Goal: Information Seeking & Learning: Check status

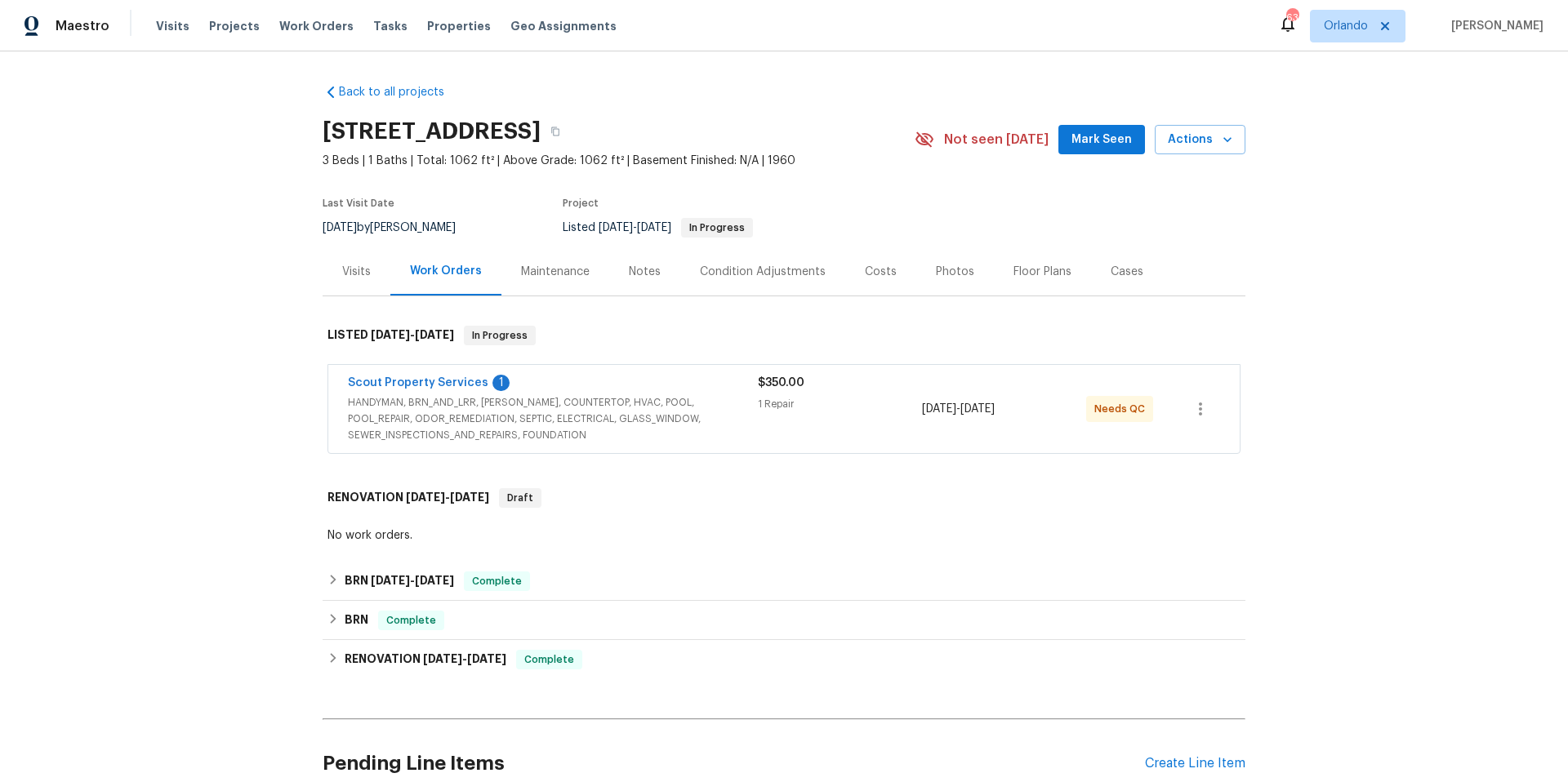
click at [698, 388] on div "Scout Property Services 1" at bounding box center [552, 384] width 410 height 20
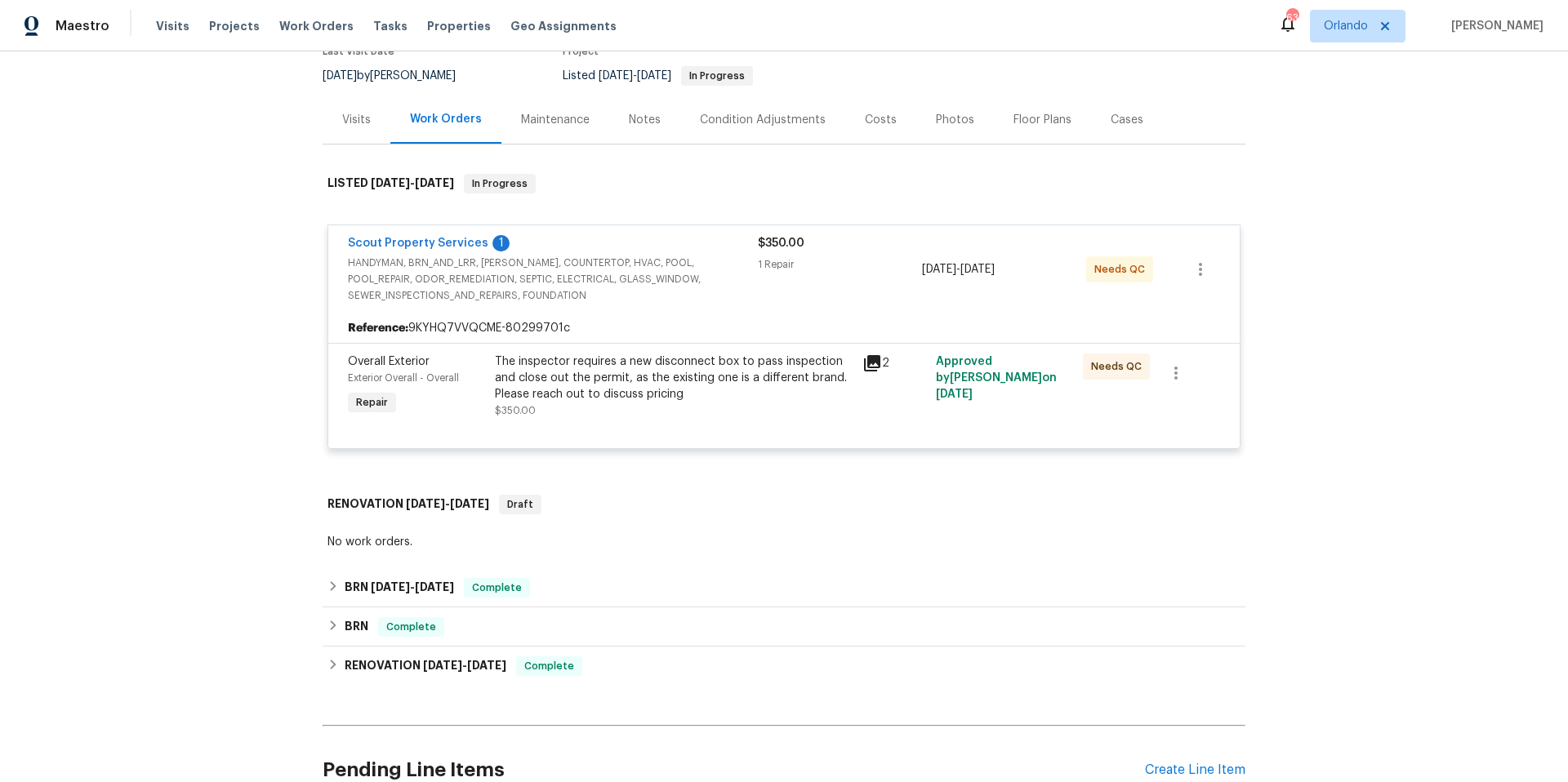
scroll to position [317, 0]
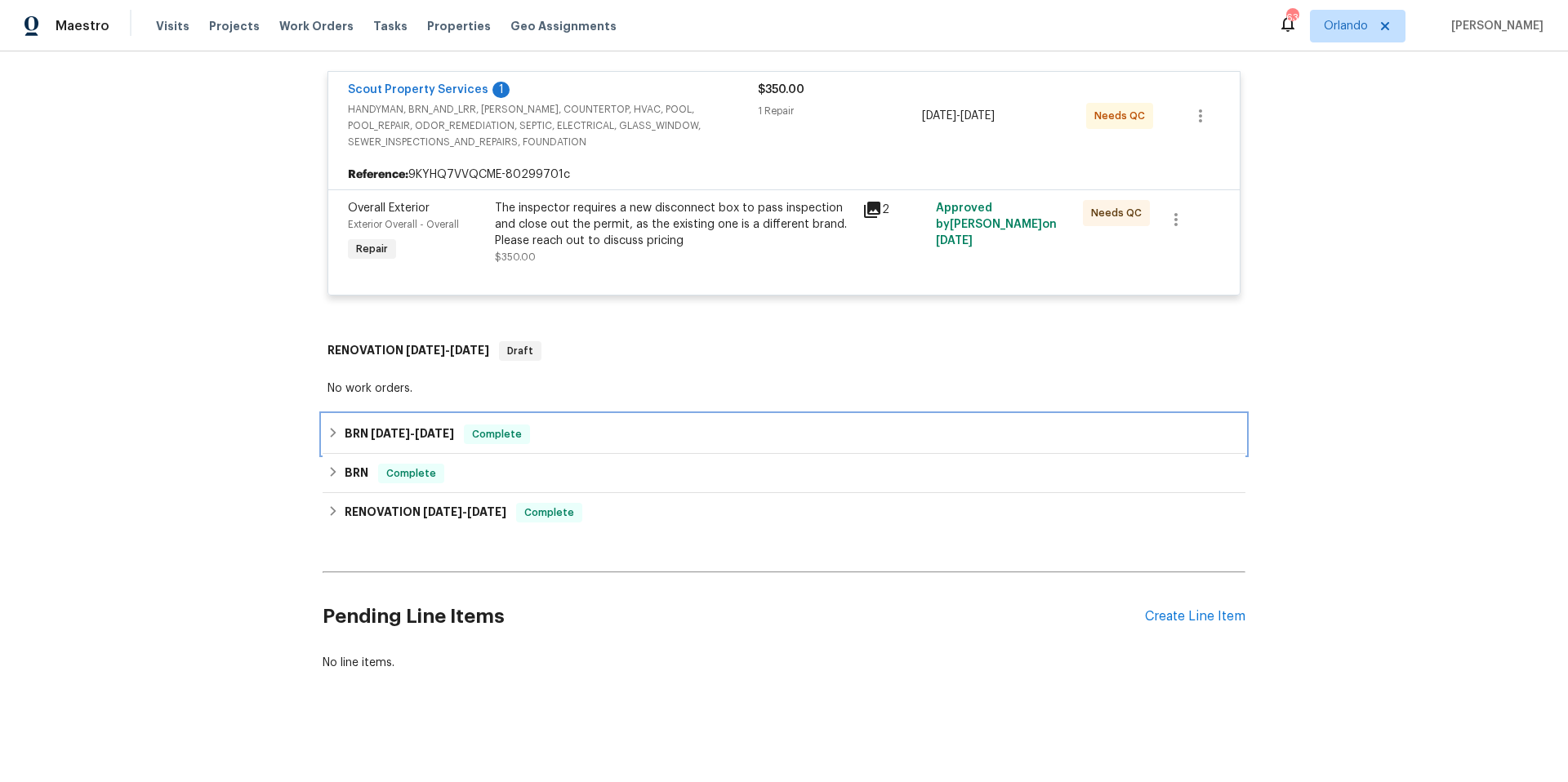
click at [667, 425] on div "BRN [DATE] - [DATE] Complete" at bounding box center [784, 434] width 913 height 20
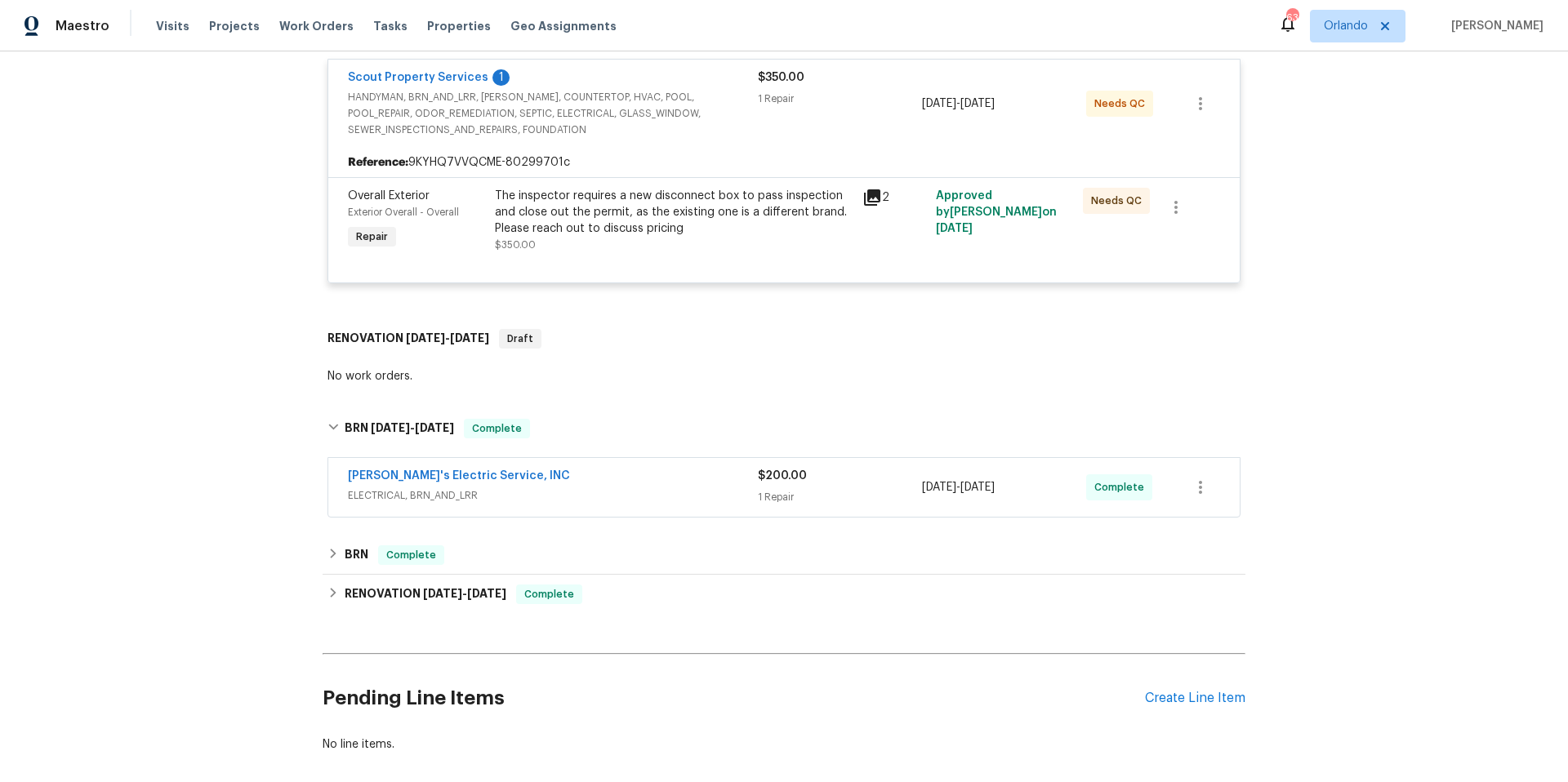
click at [670, 495] on span "ELECTRICAL, BRN_AND_LRR" at bounding box center [552, 495] width 410 height 16
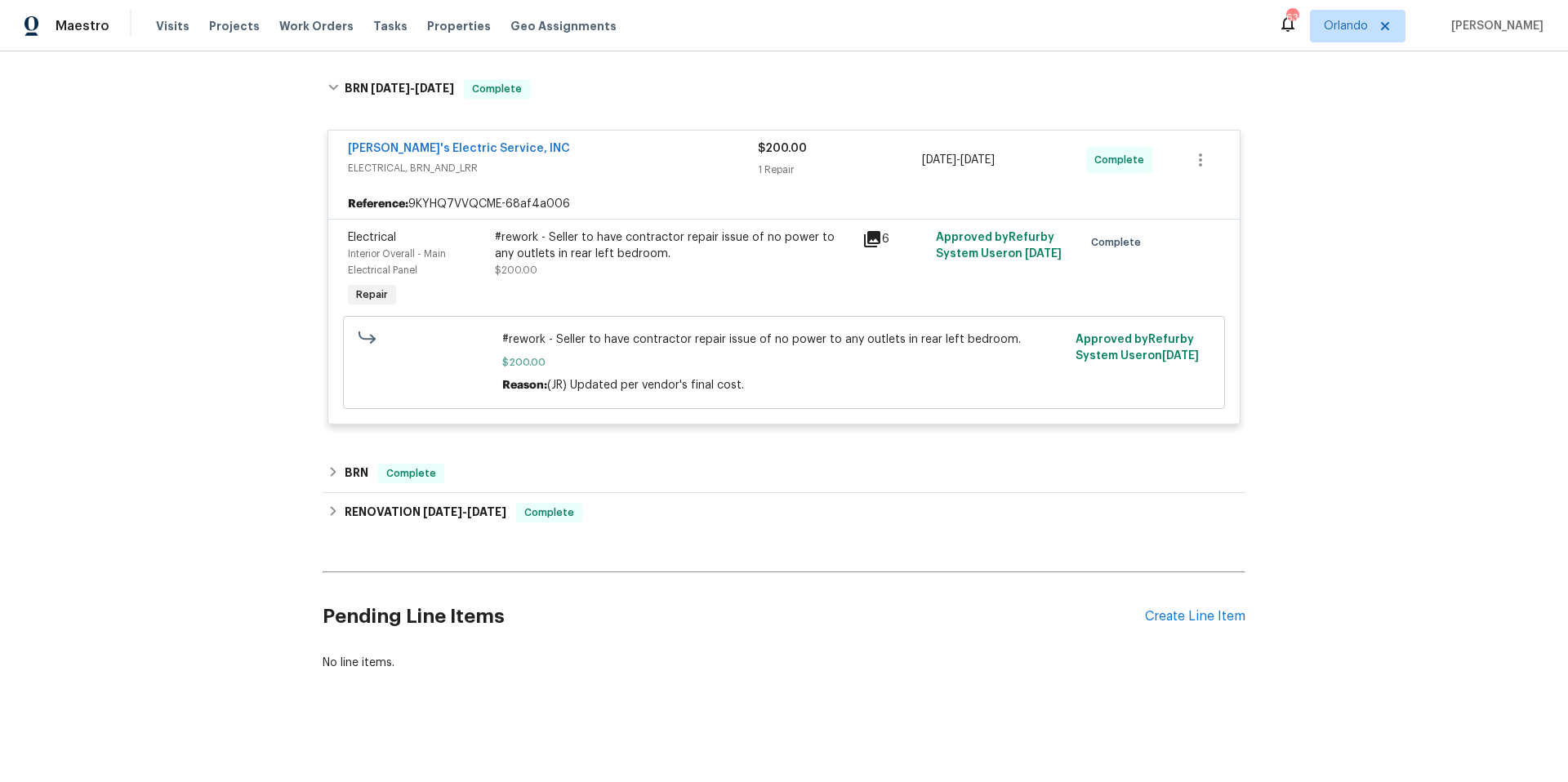
scroll to position [670, 0]
click at [672, 470] on div "BRN Complete" at bounding box center [784, 473] width 913 height 20
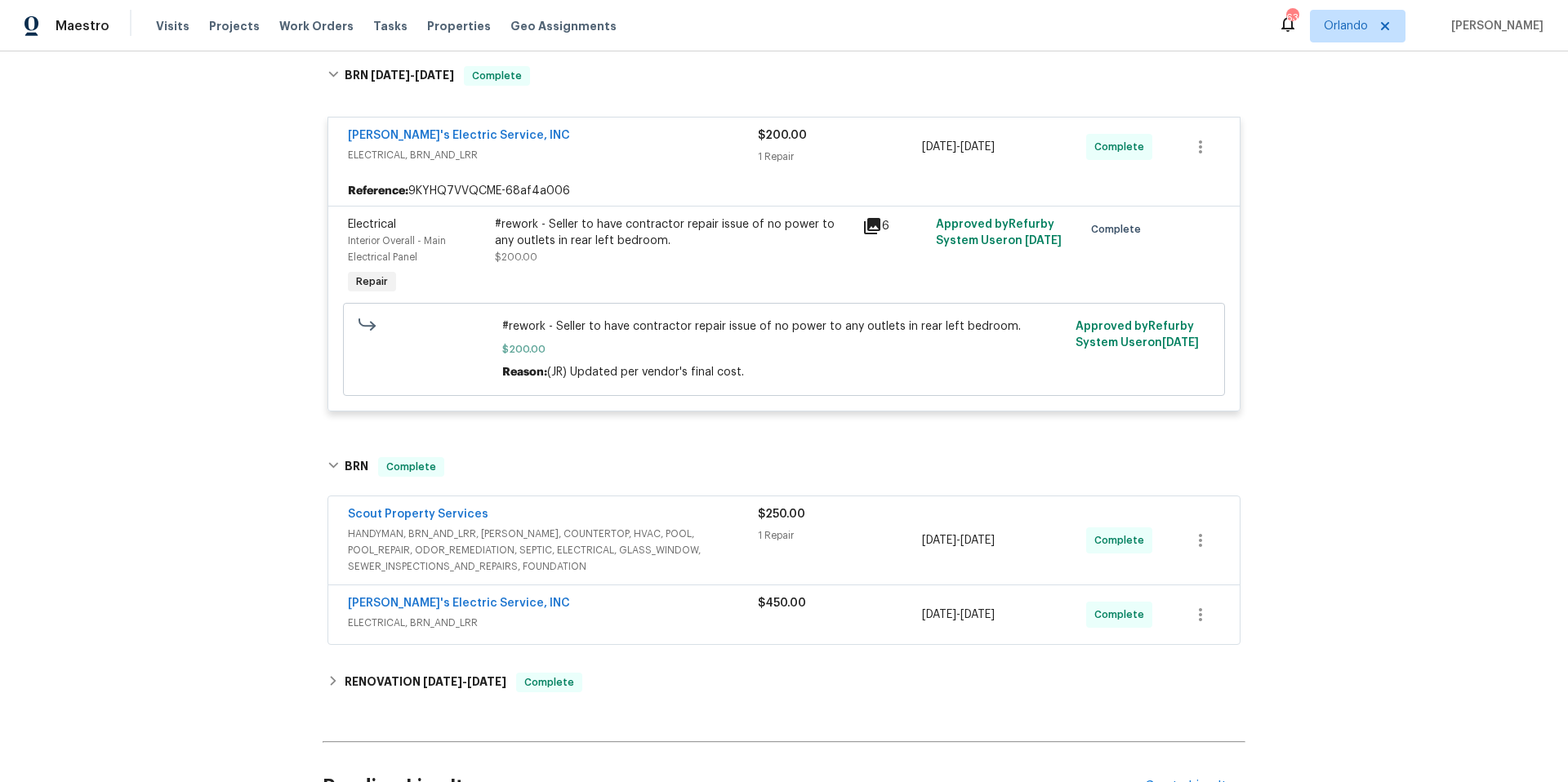
click at [727, 524] on div "Scout Property Services" at bounding box center [552, 516] width 410 height 20
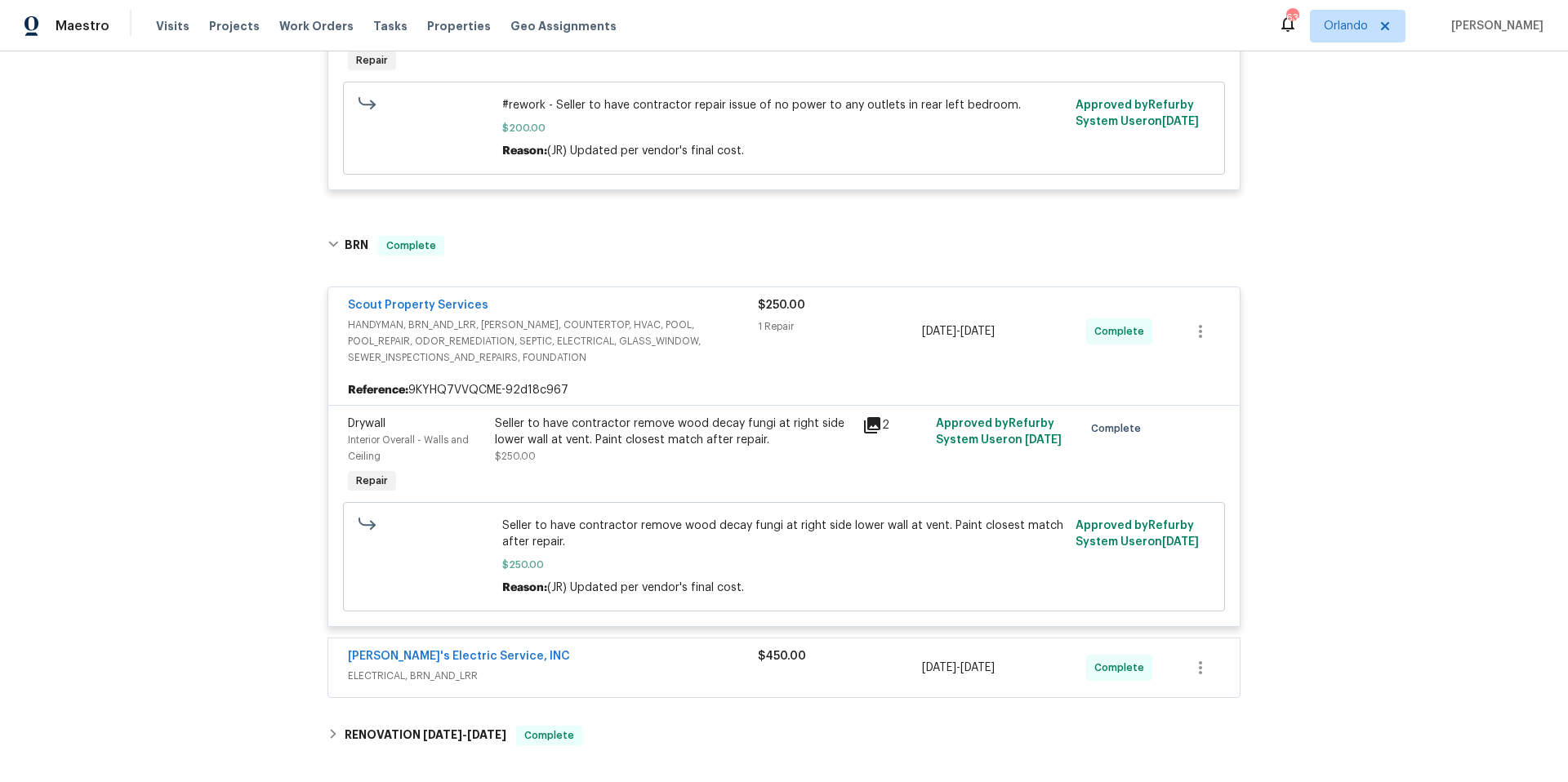
scroll to position [1004, 0]
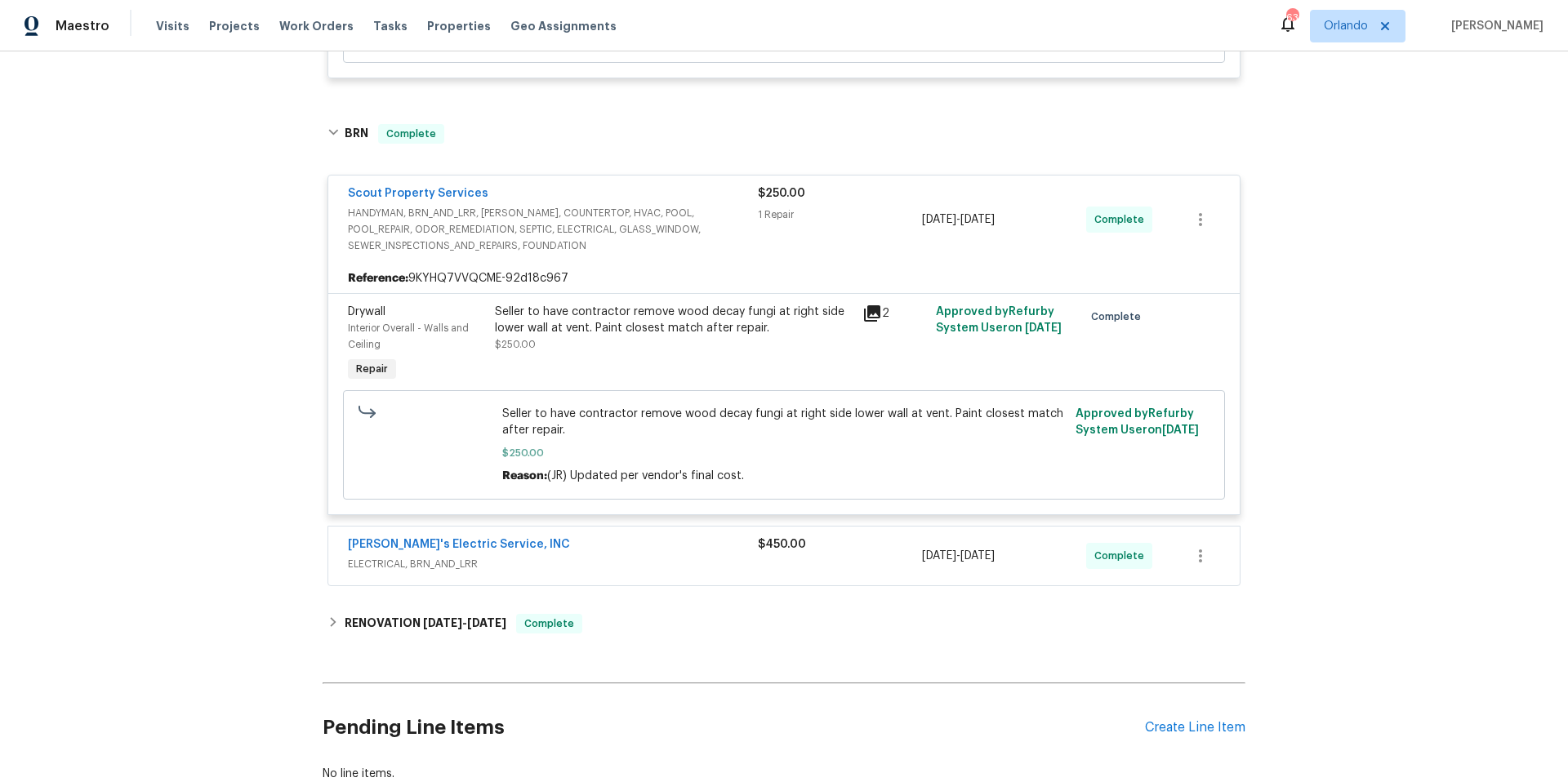
click at [698, 554] on div "[PERSON_NAME]'s Electric Service, INC" at bounding box center [552, 546] width 410 height 20
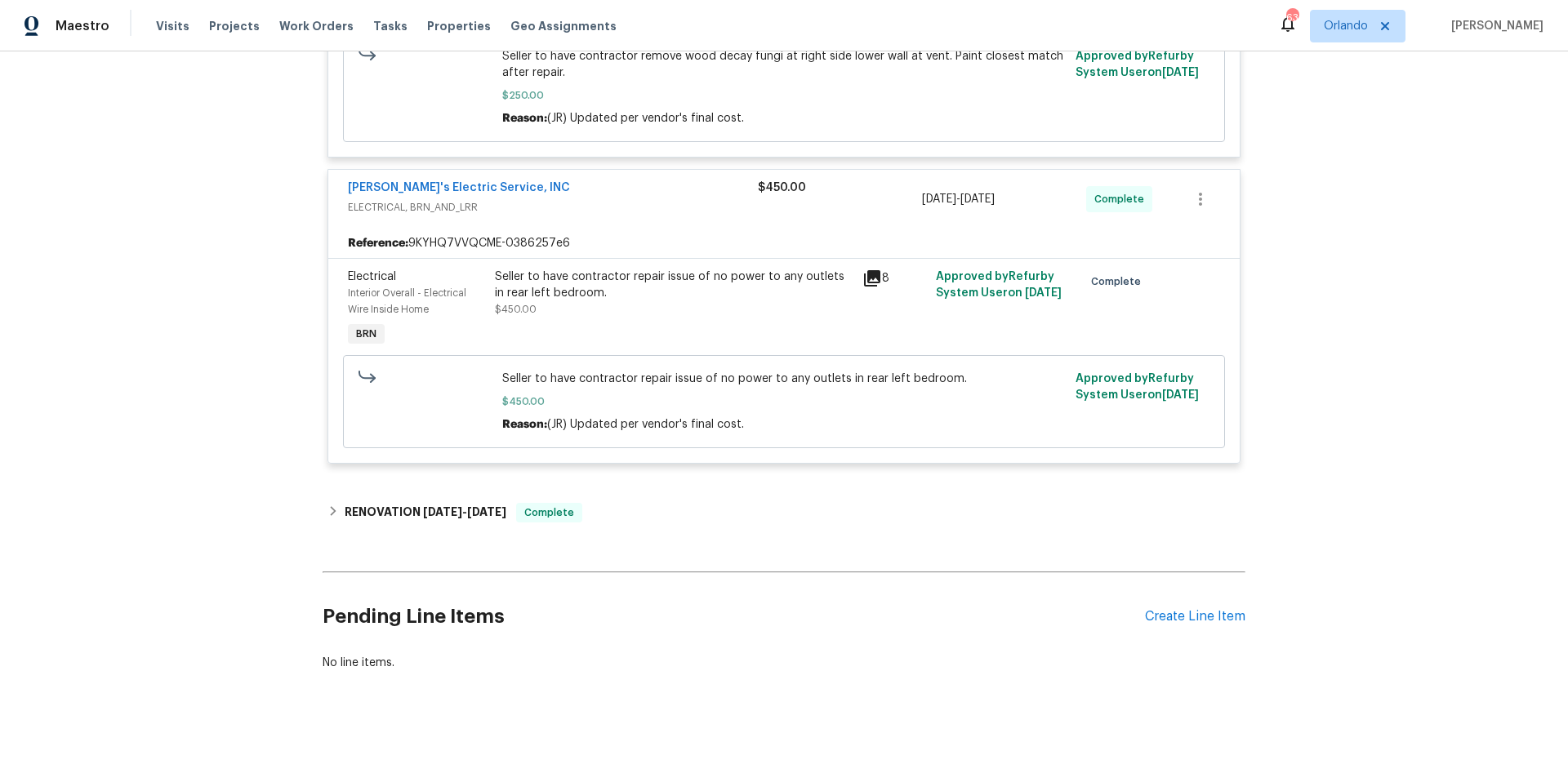
scroll to position [1376, 0]
click at [675, 504] on div "RENOVATION [DATE] - [DATE] Complete" at bounding box center [784, 512] width 913 height 20
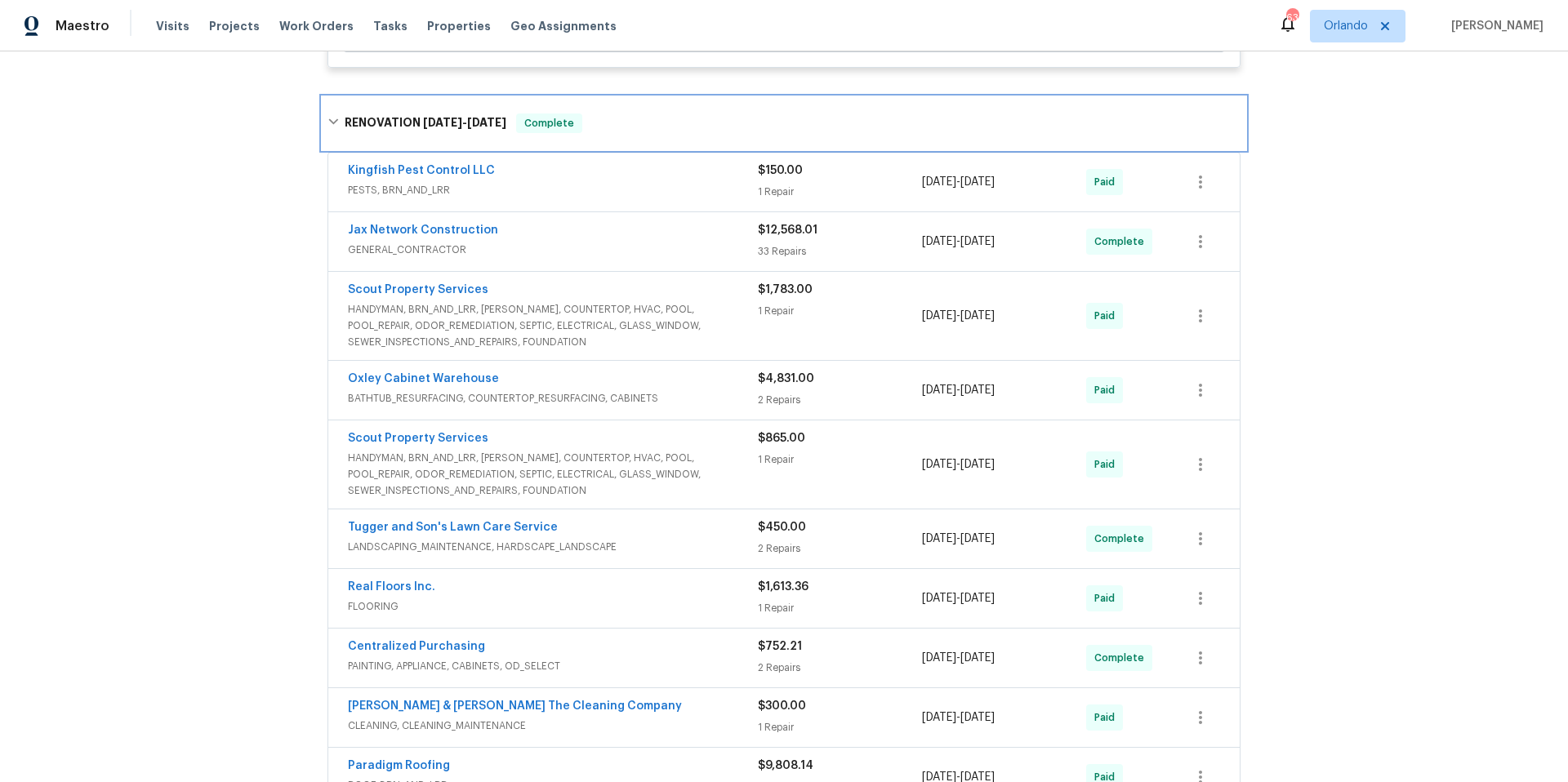
scroll to position [1866, 0]
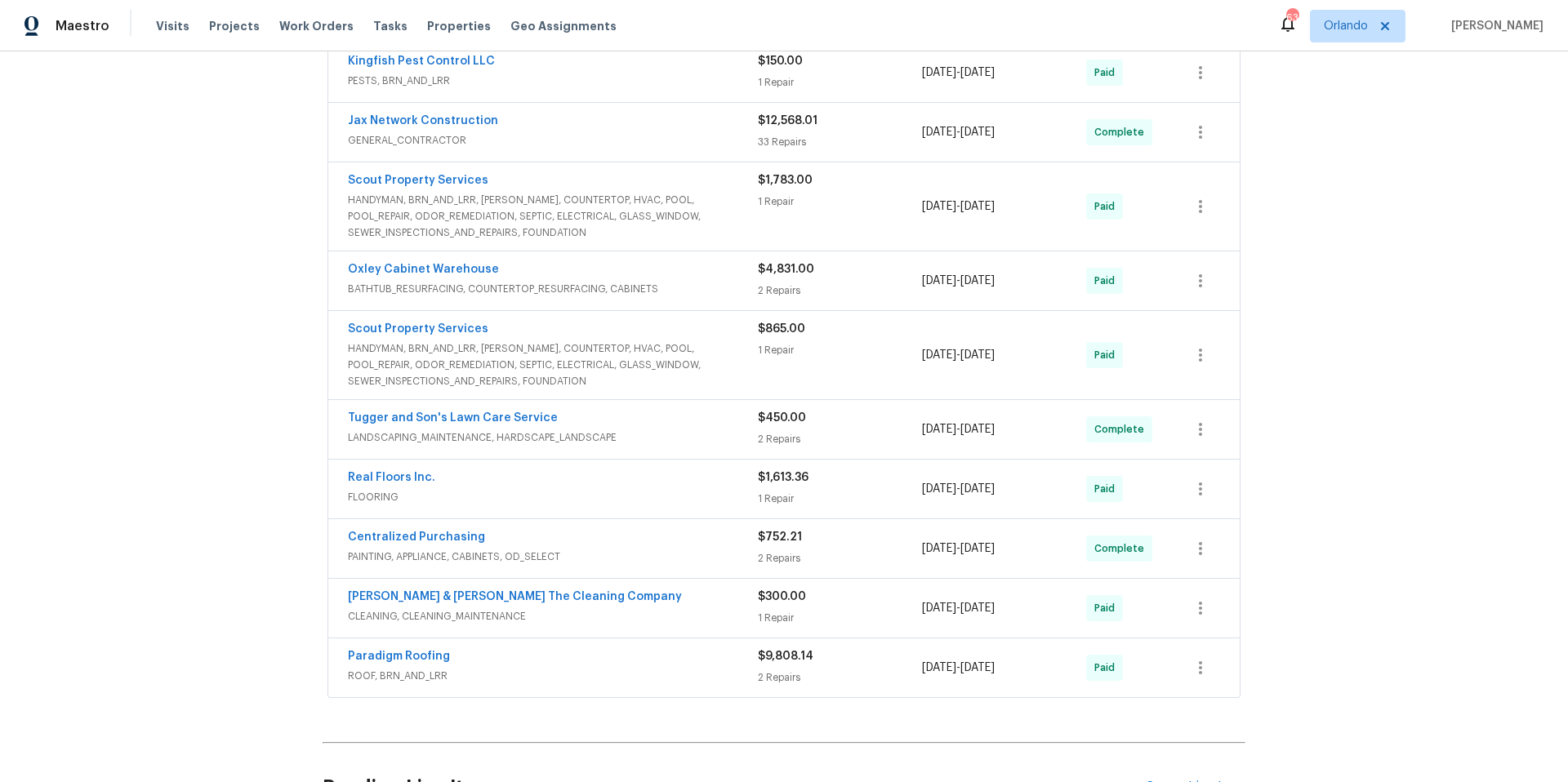
click at [733, 370] on span "HANDYMAN, BRN_AND_LRR, [PERSON_NAME], COUNTERTOP, HVAC, POOL, POOL_REPAIR, ODOR…" at bounding box center [552, 364] width 410 height 49
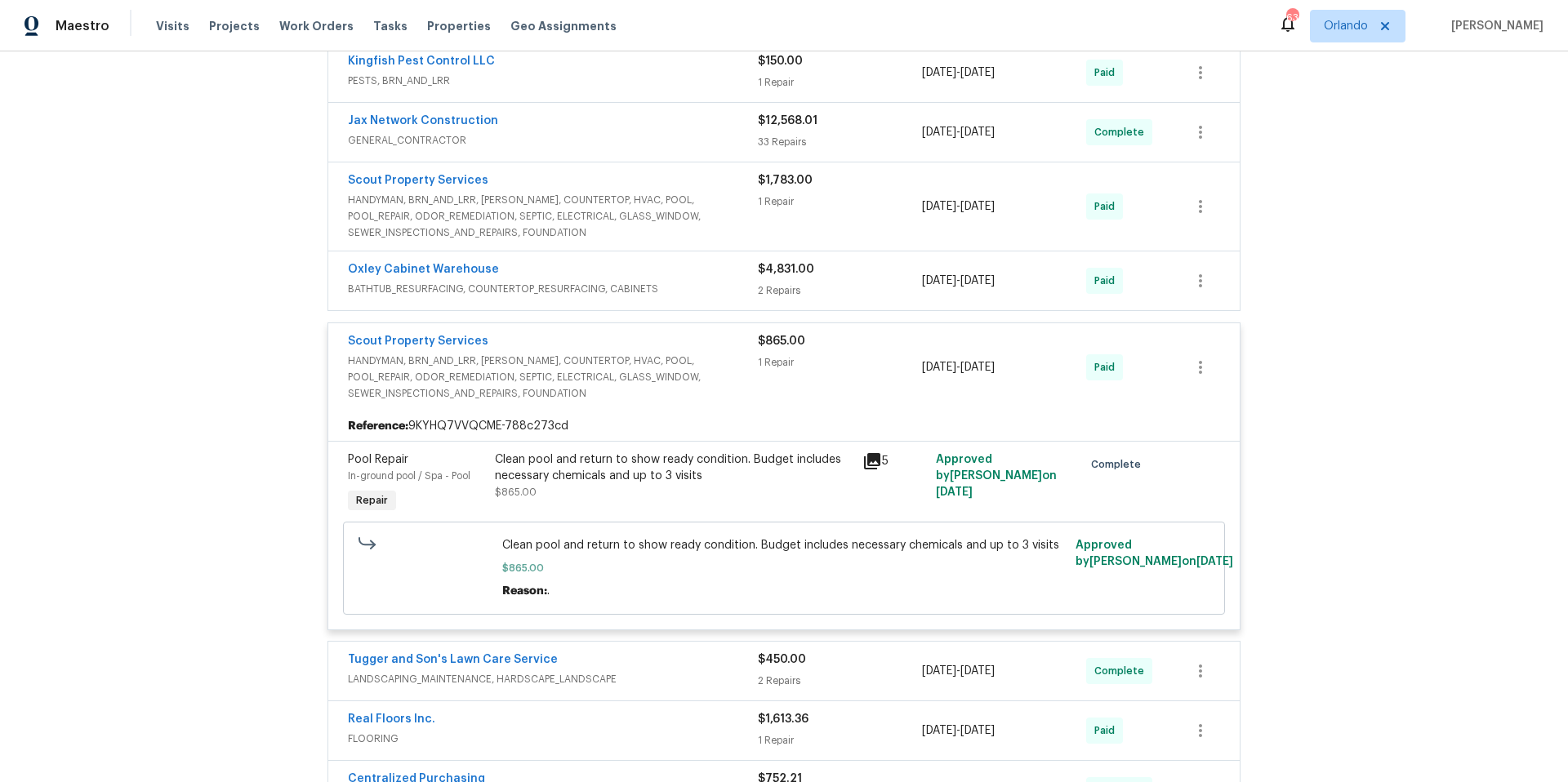
click at [461, 352] on div "Scout Property Services" at bounding box center [552, 342] width 410 height 20
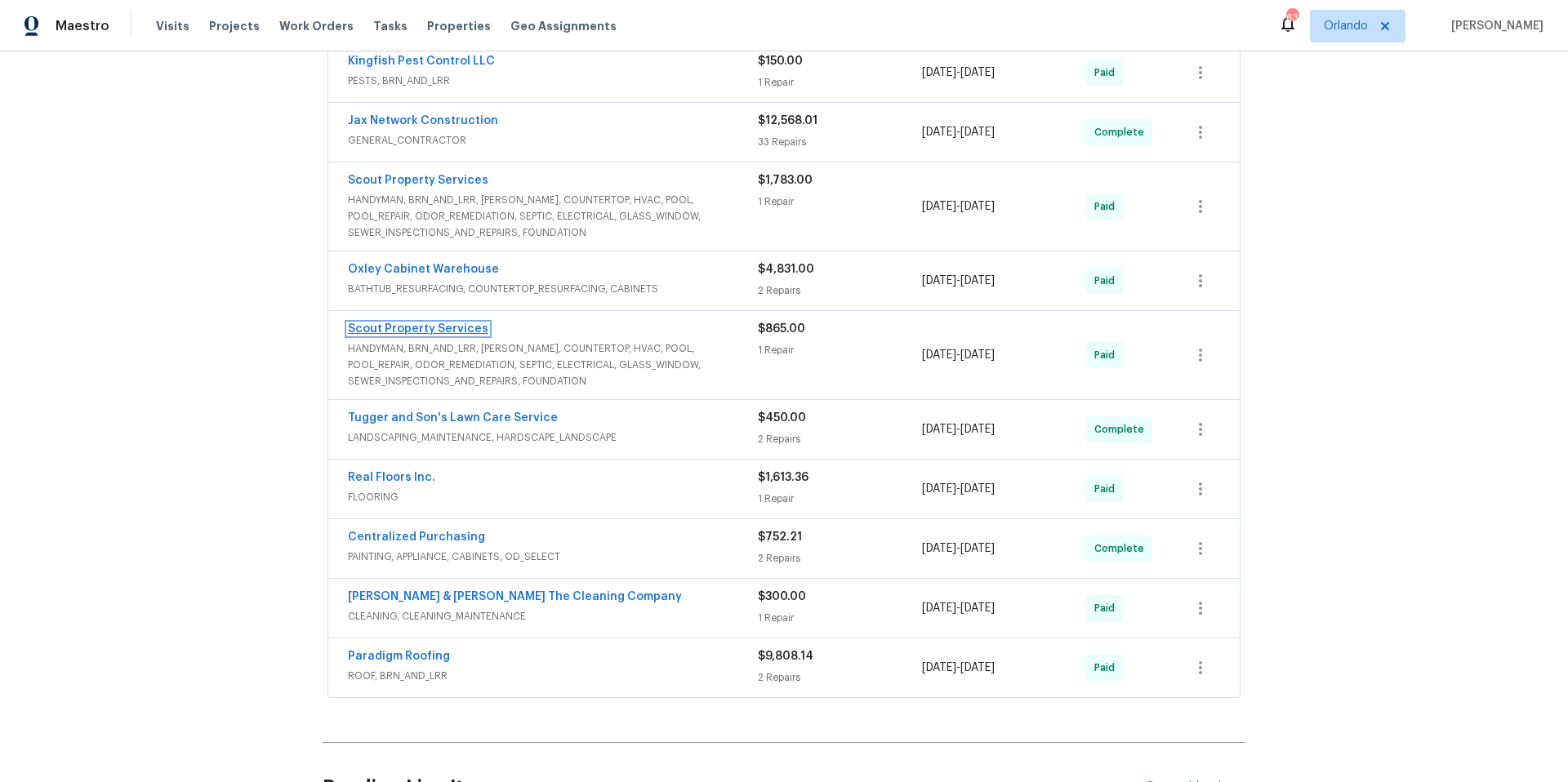
click at [429, 335] on link "Scout Property Services" at bounding box center [418, 329] width 140 height 11
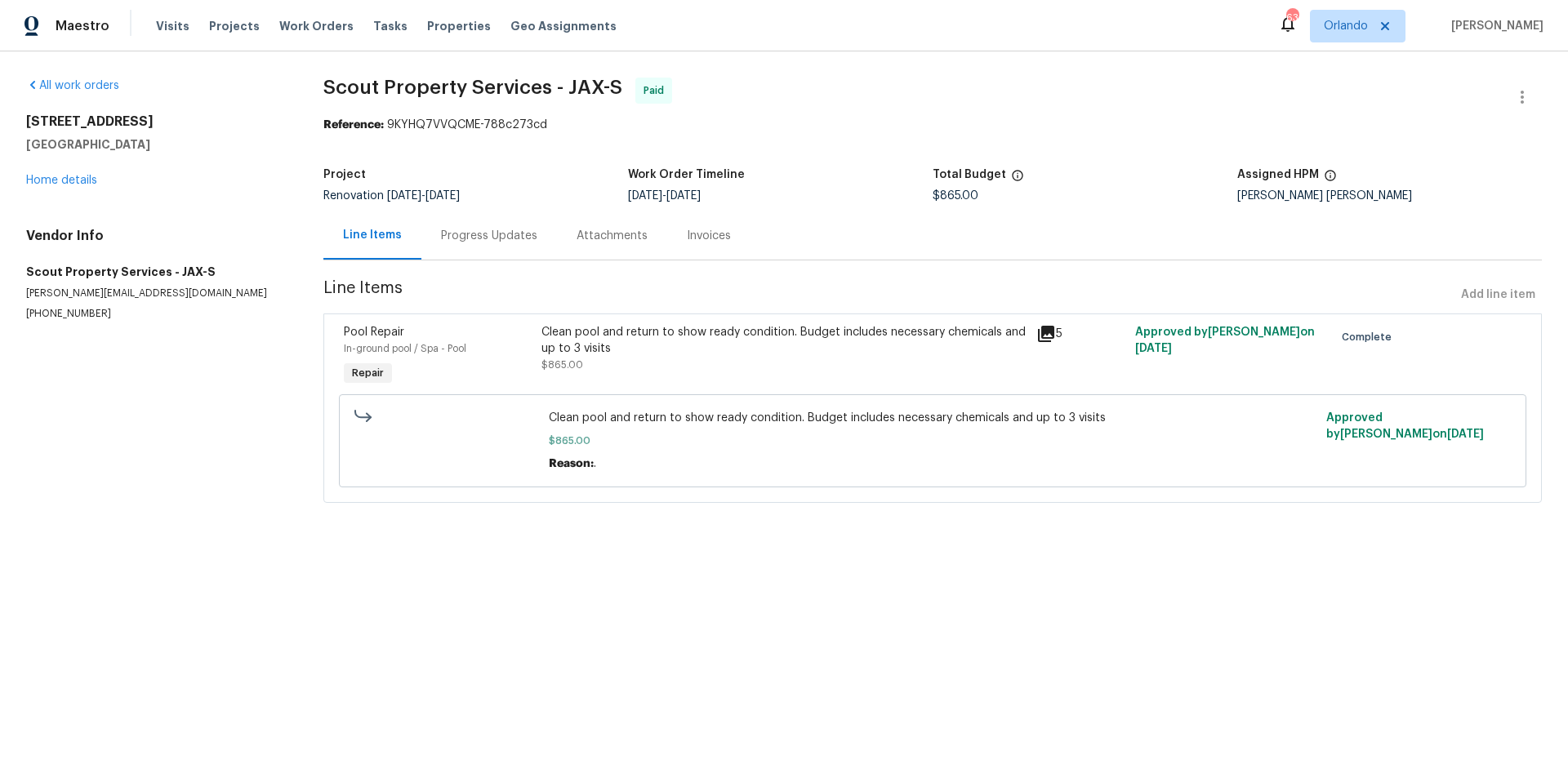
click at [465, 234] on div "Progress Updates" at bounding box center [489, 235] width 97 height 16
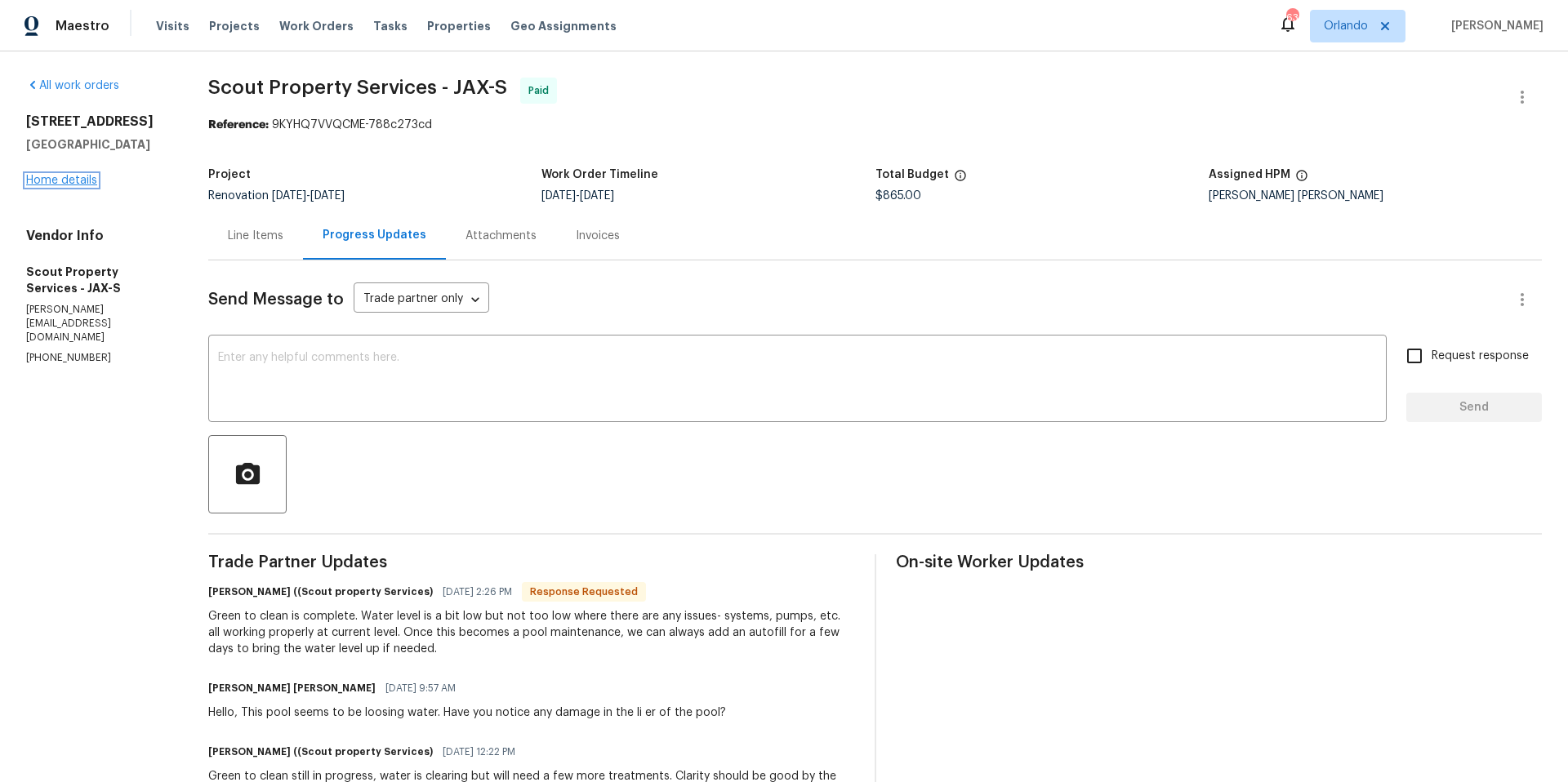
click at [78, 183] on link "Home details" at bounding box center [62, 180] width 71 height 11
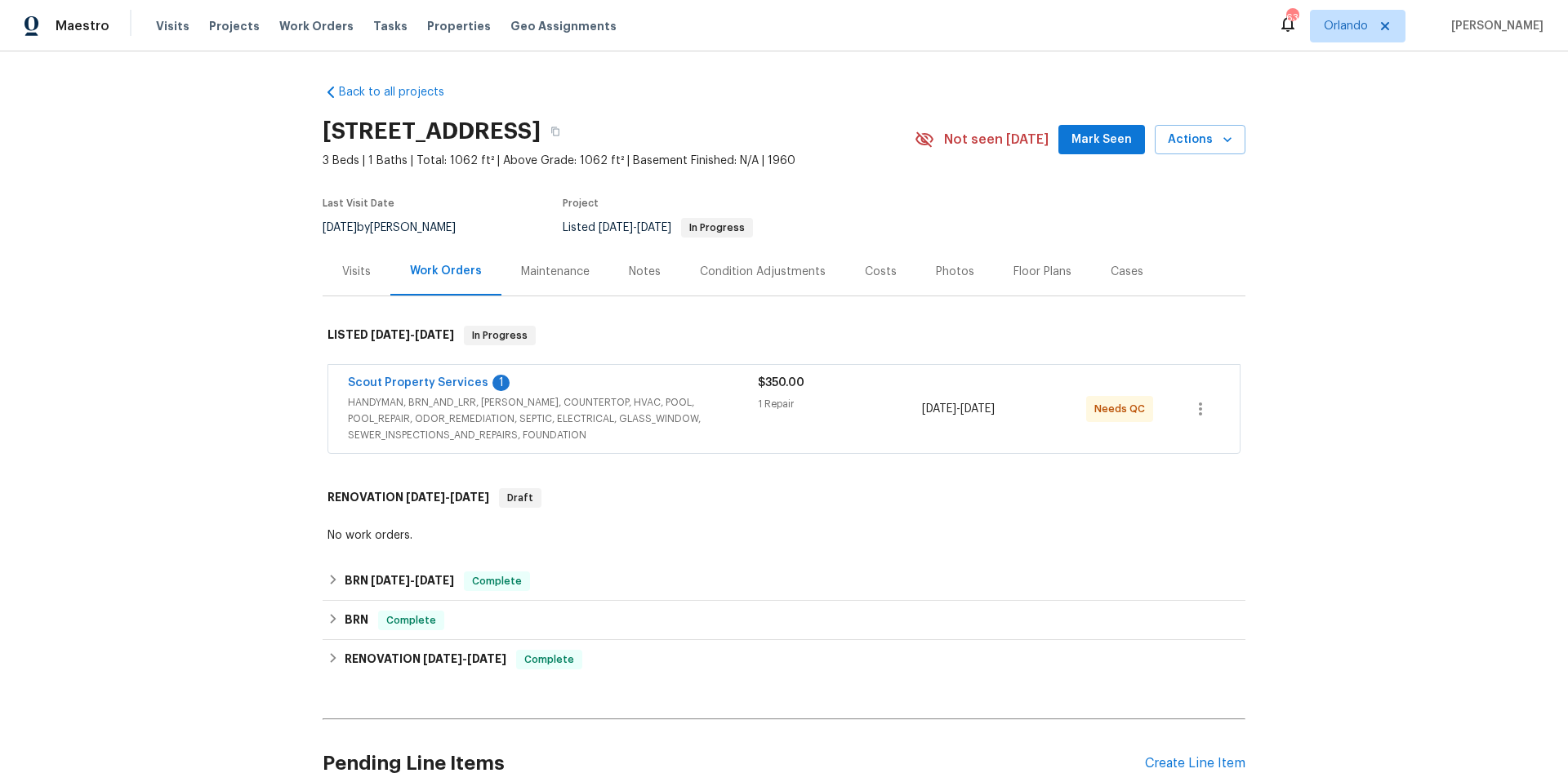
click at [554, 276] on div "Maintenance" at bounding box center [555, 271] width 68 height 16
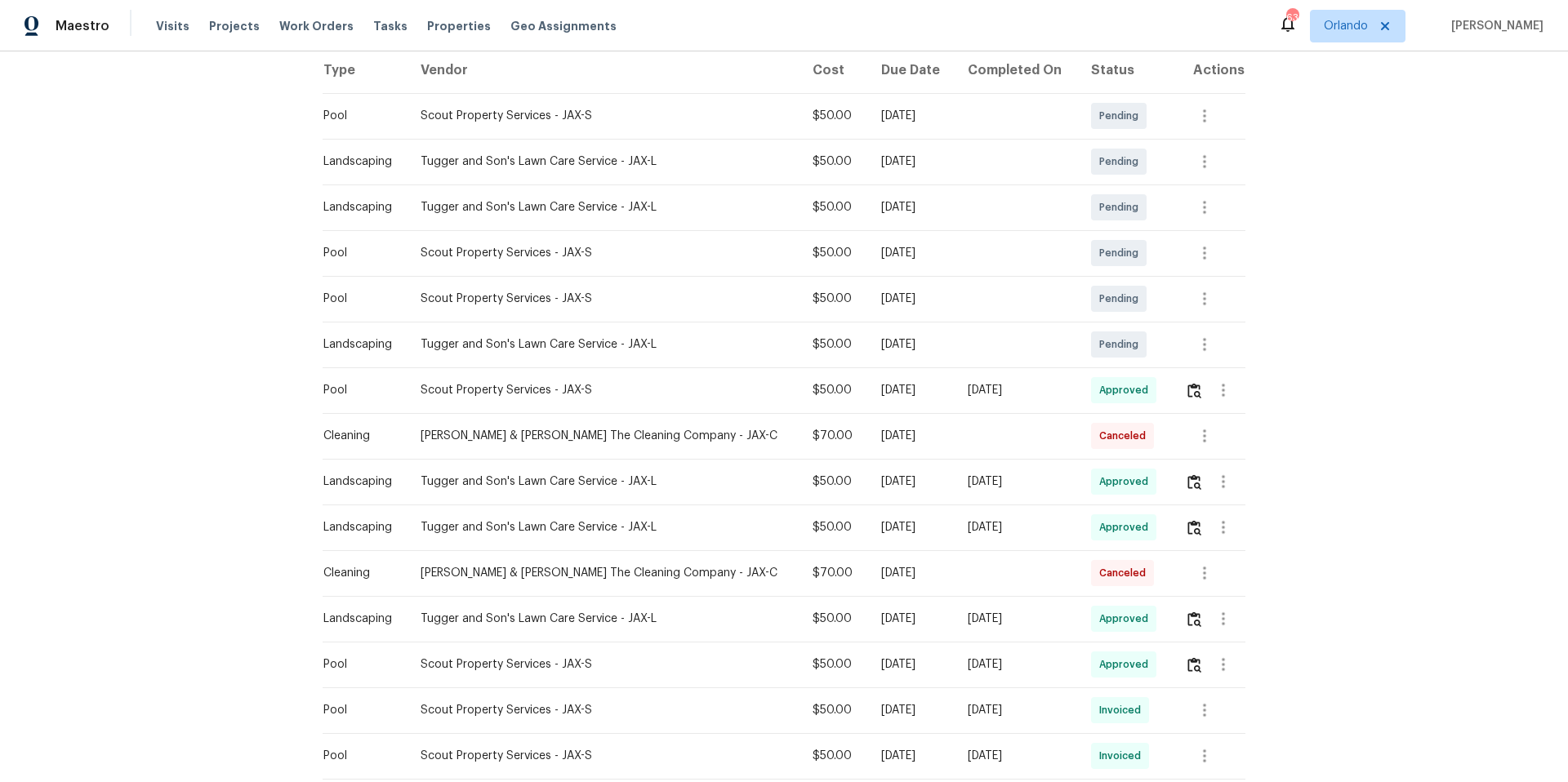
scroll to position [272, 0]
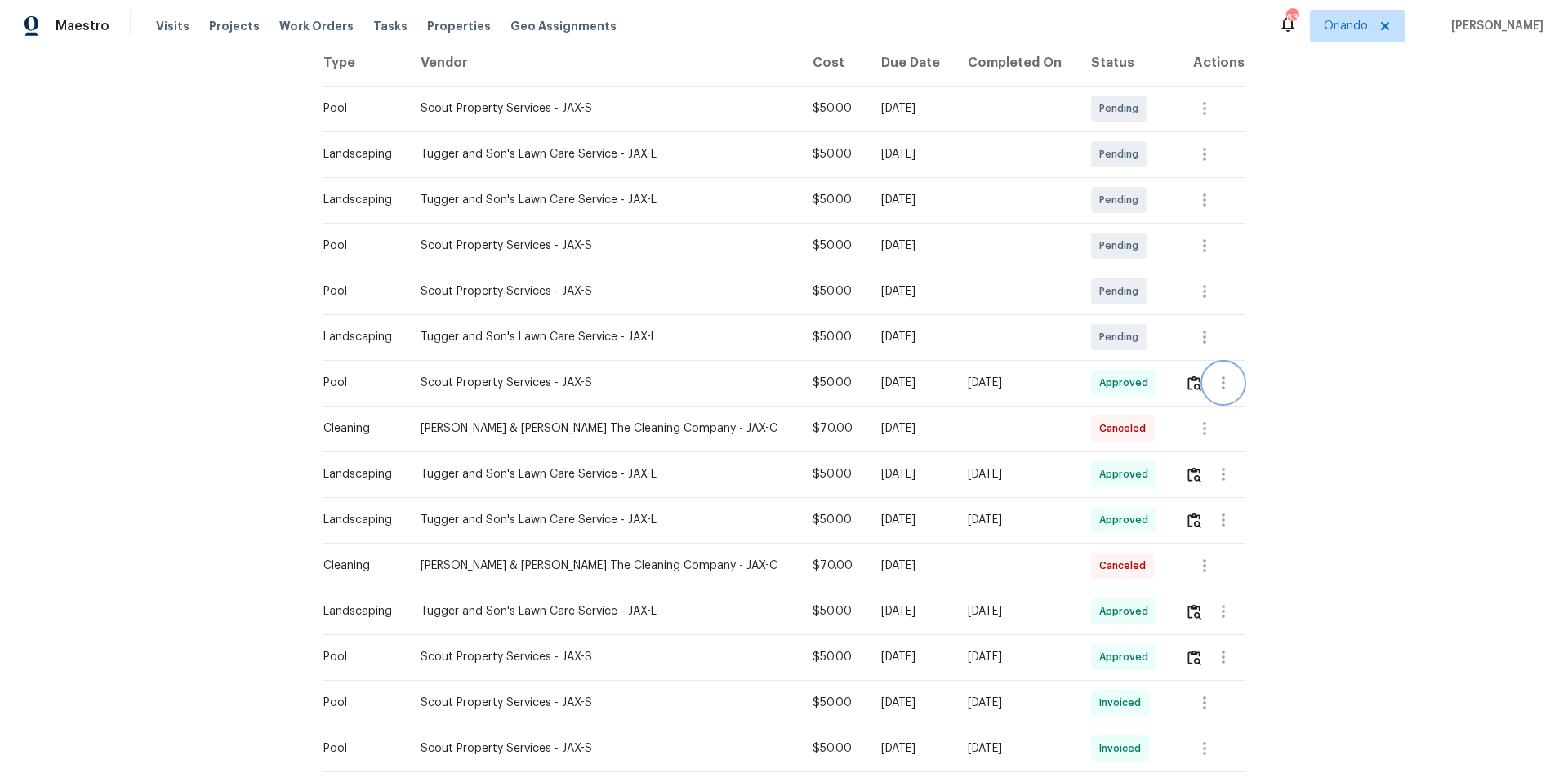
click at [1216, 385] on icon "button" at bounding box center [1223, 382] width 20 height 20
click at [1229, 410] on li "View details" at bounding box center [1252, 410] width 115 height 27
click at [212, 288] on div at bounding box center [784, 391] width 1568 height 782
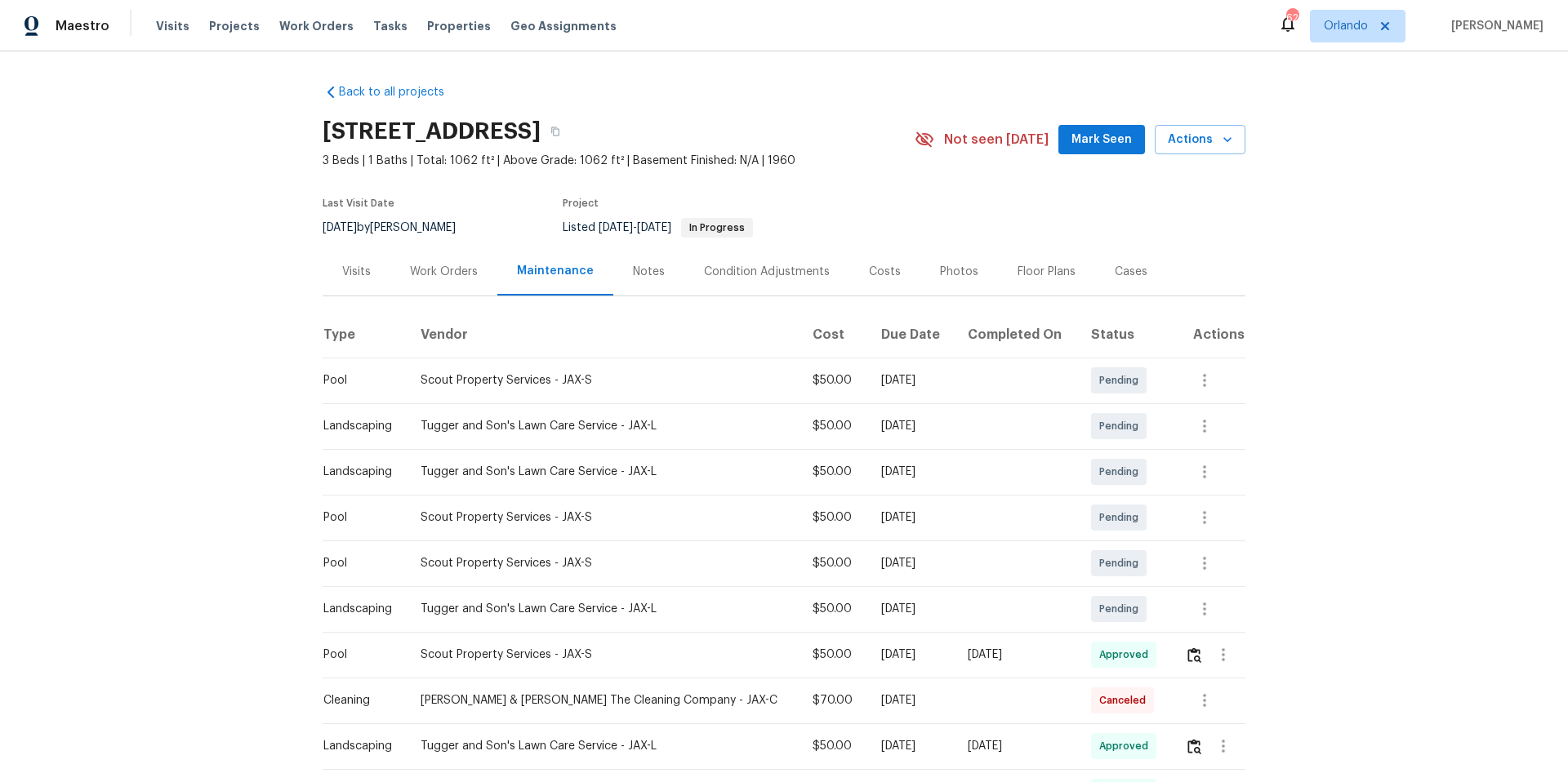
click at [438, 270] on div "Work Orders" at bounding box center [443, 271] width 68 height 16
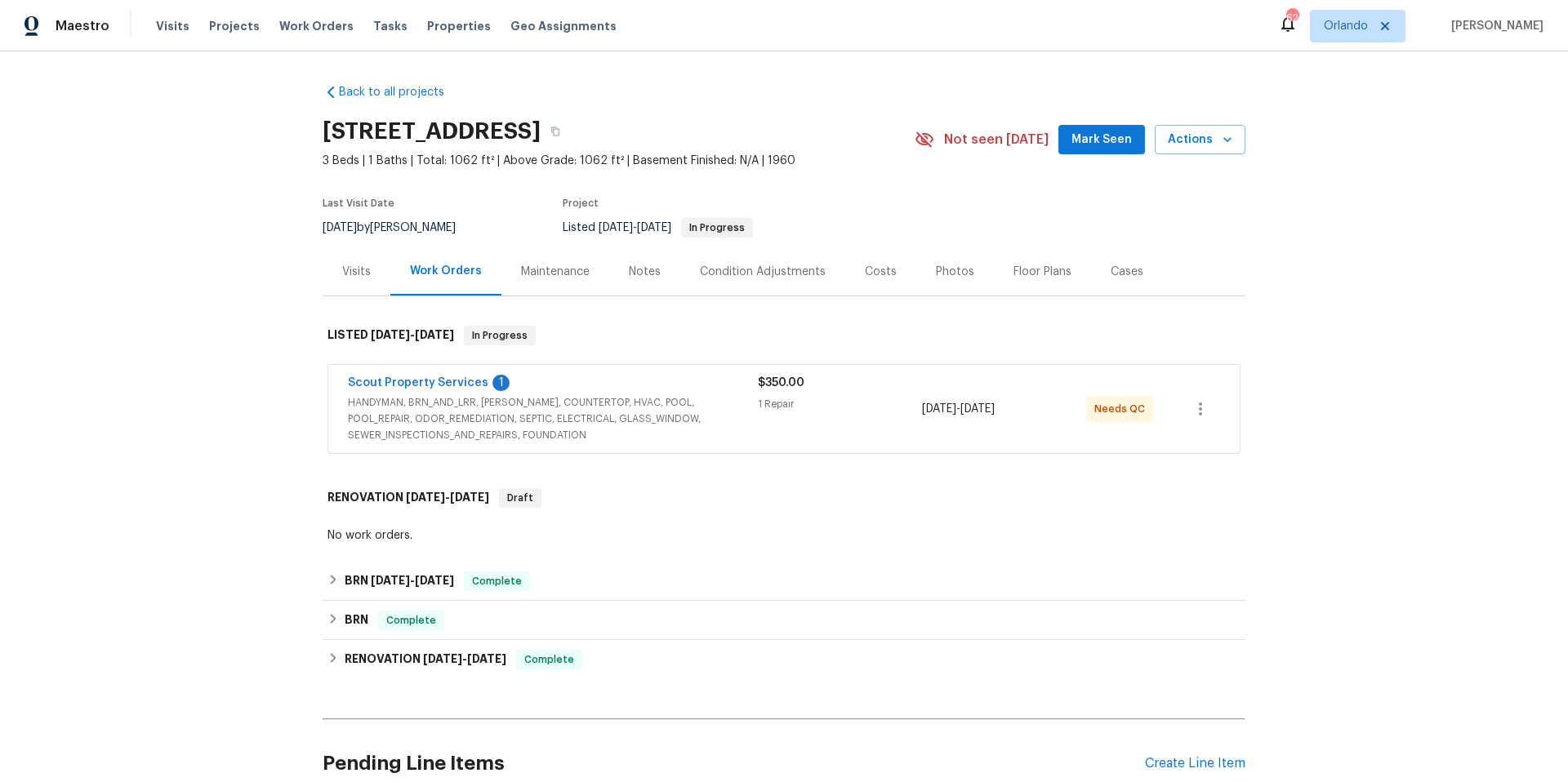
click at [644, 383] on div "Scout Property Services 1" at bounding box center [552, 384] width 410 height 20
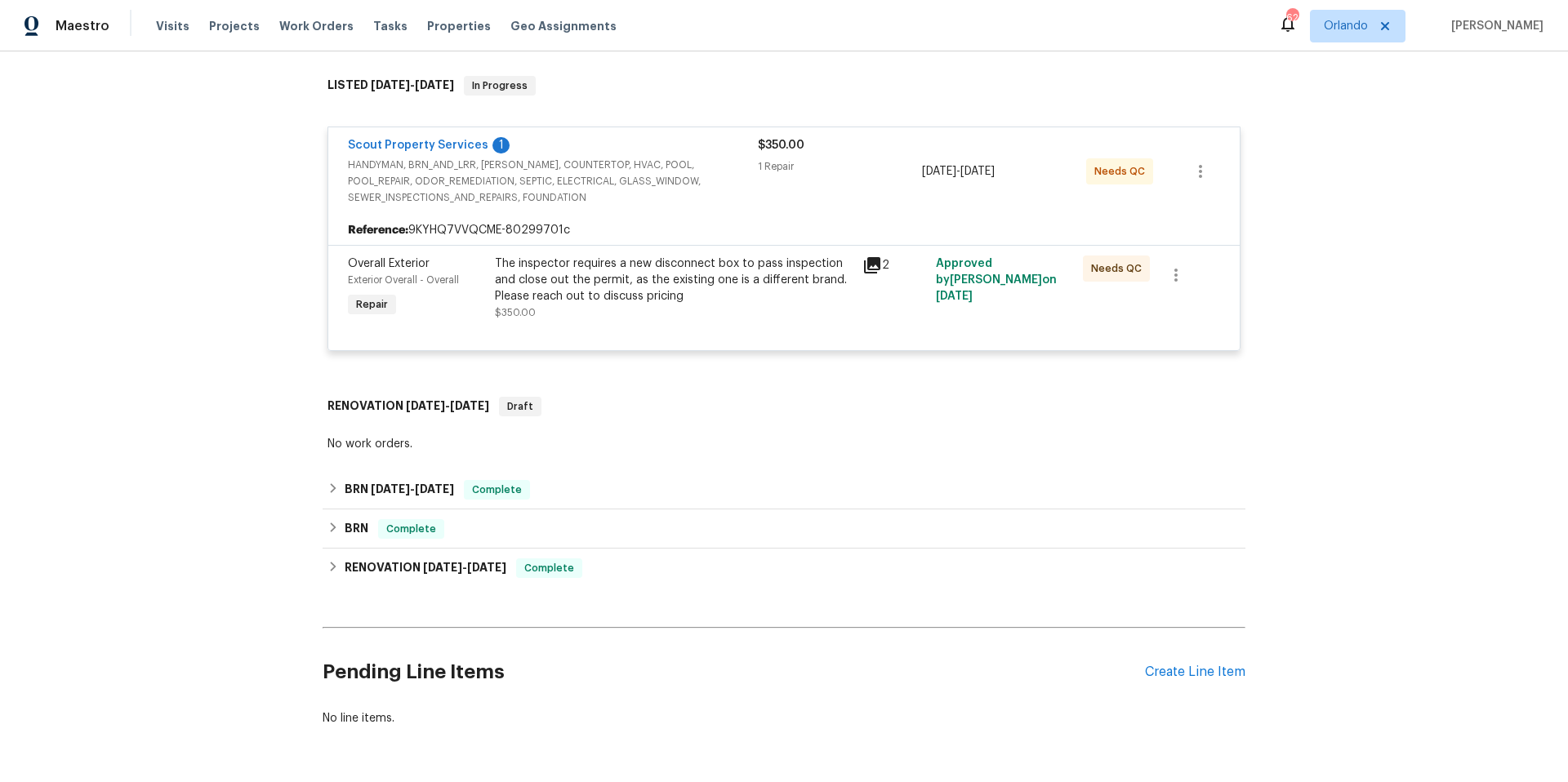
scroll to position [270, 0]
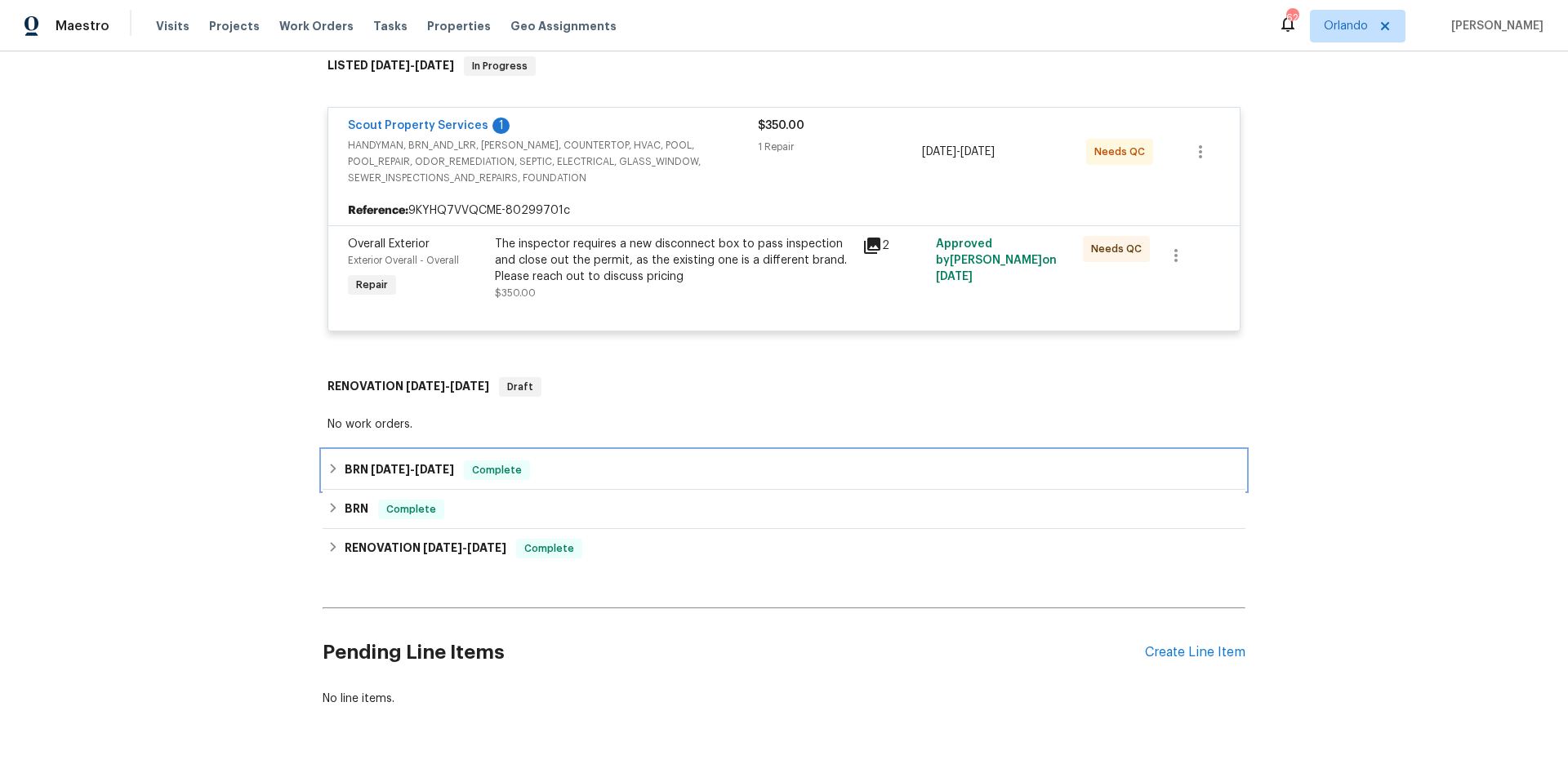
click at [631, 470] on div "BRN [DATE] - [DATE] Complete" at bounding box center [784, 470] width 913 height 20
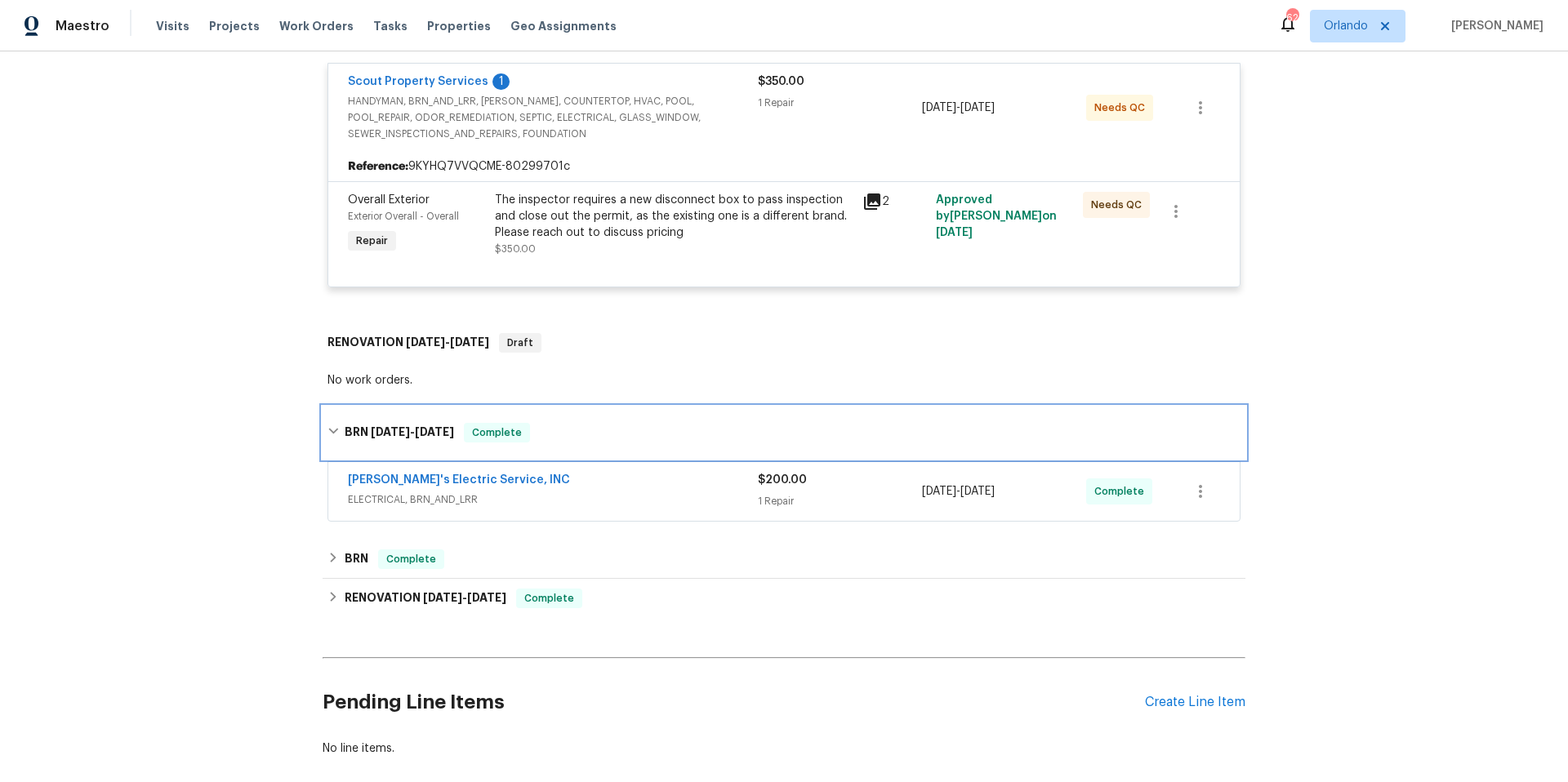
scroll to position [337, 0]
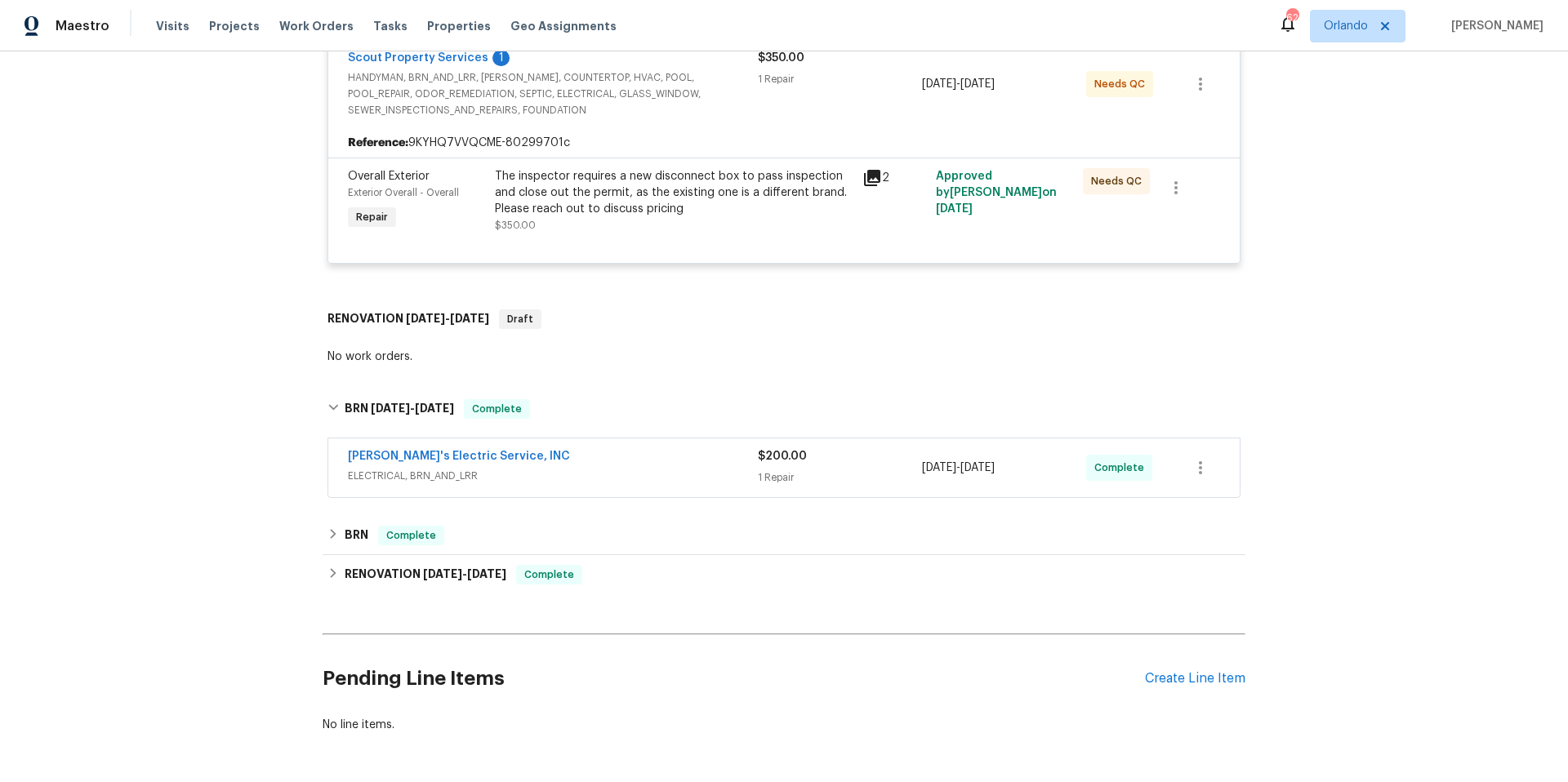
click at [619, 479] on span "ELECTRICAL, BRN_AND_LRR" at bounding box center [552, 476] width 410 height 16
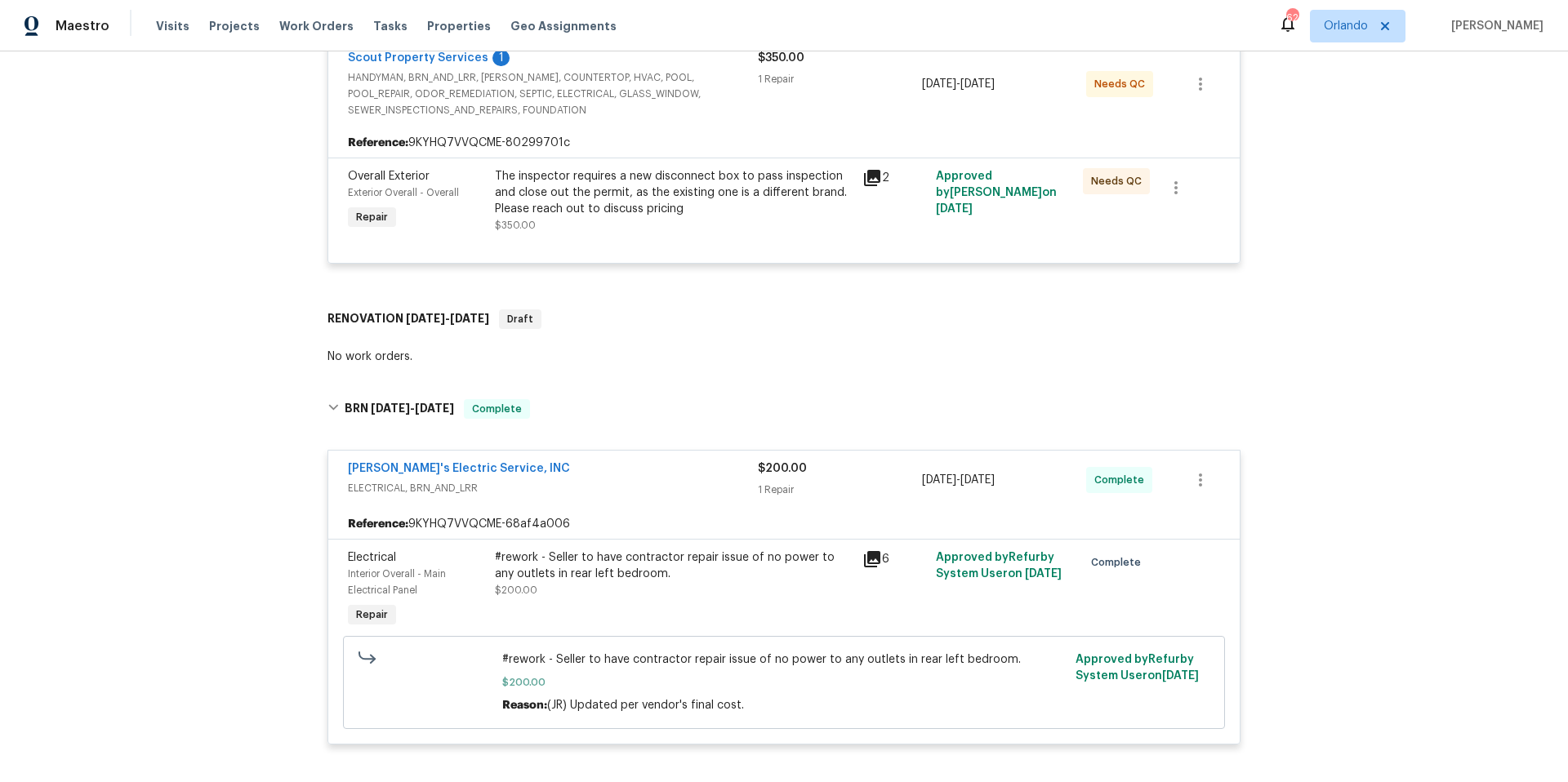
scroll to position [670, 0]
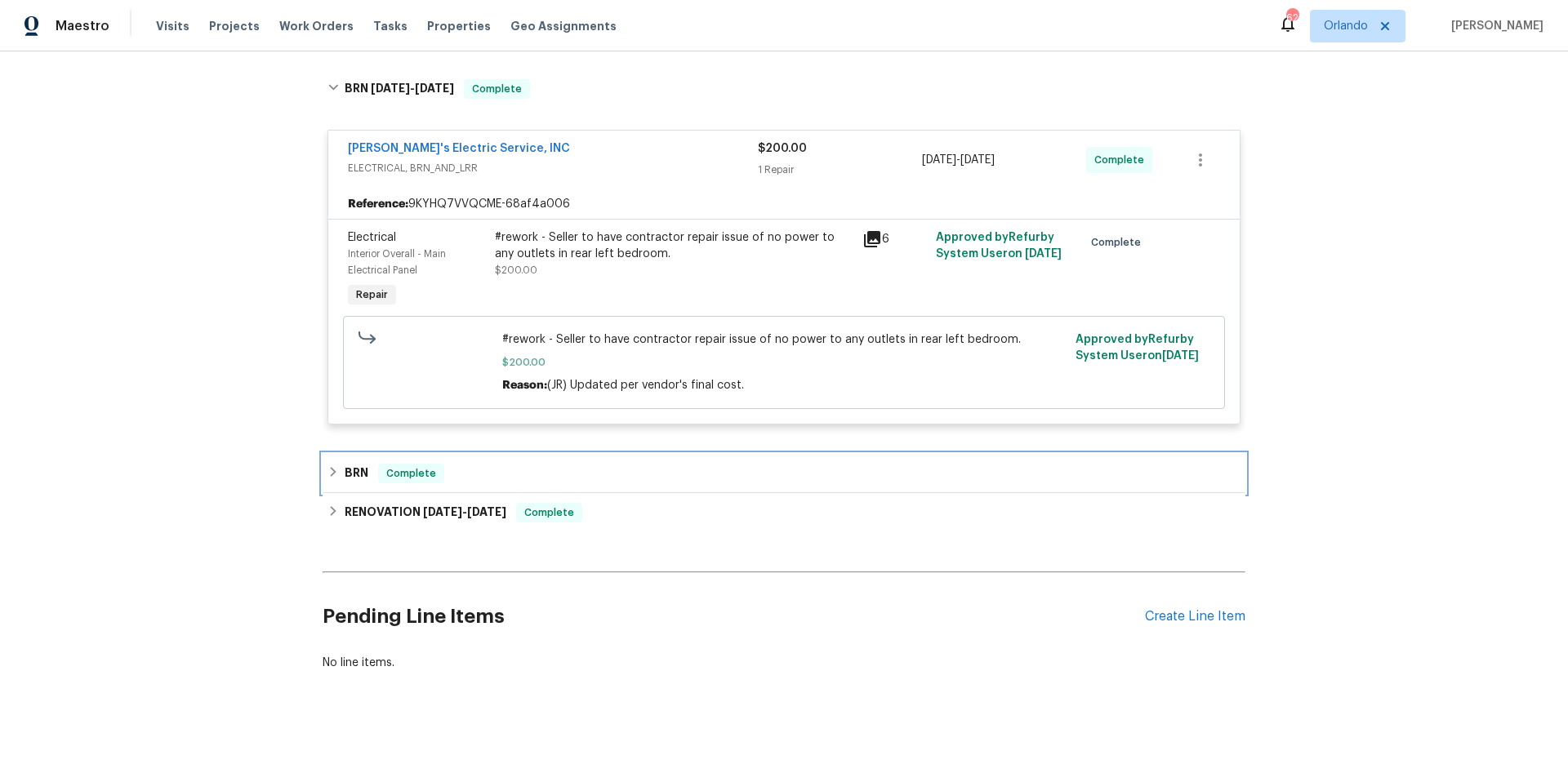
click at [633, 464] on div "BRN Complete" at bounding box center [784, 473] width 913 height 20
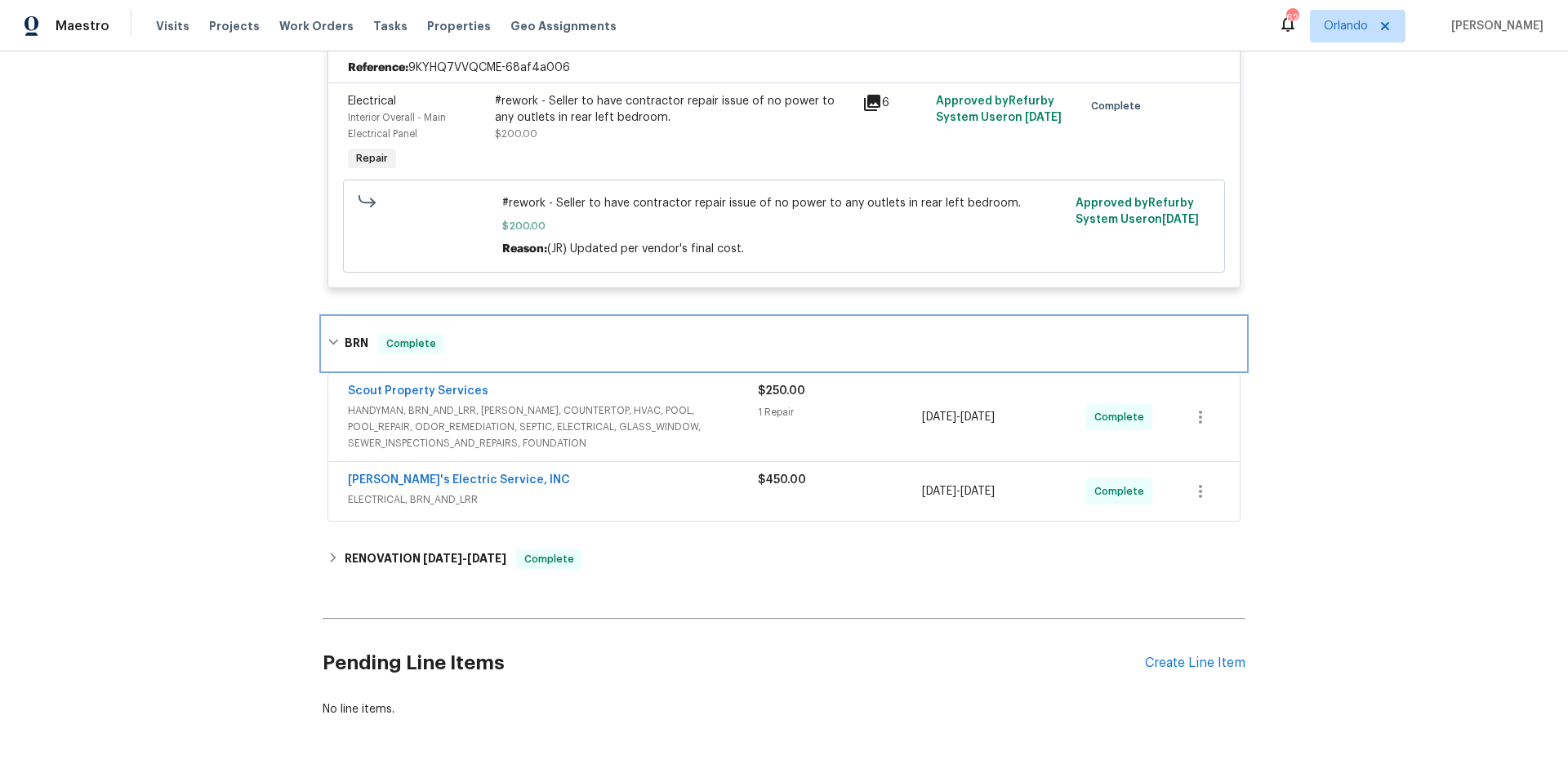
scroll to position [803, 0]
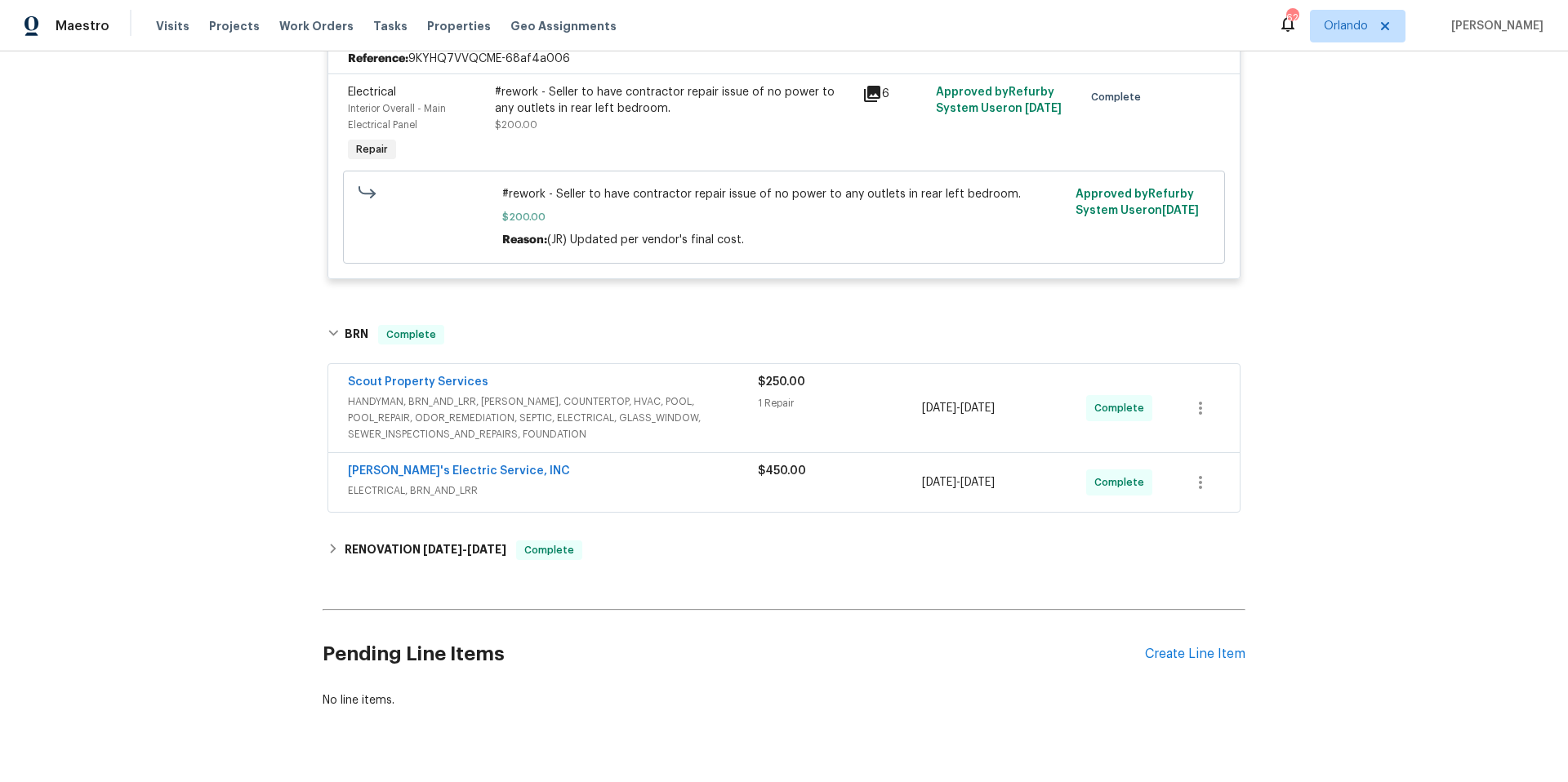
click at [655, 492] on span "ELECTRICAL, BRN_AND_LRR" at bounding box center [552, 490] width 410 height 16
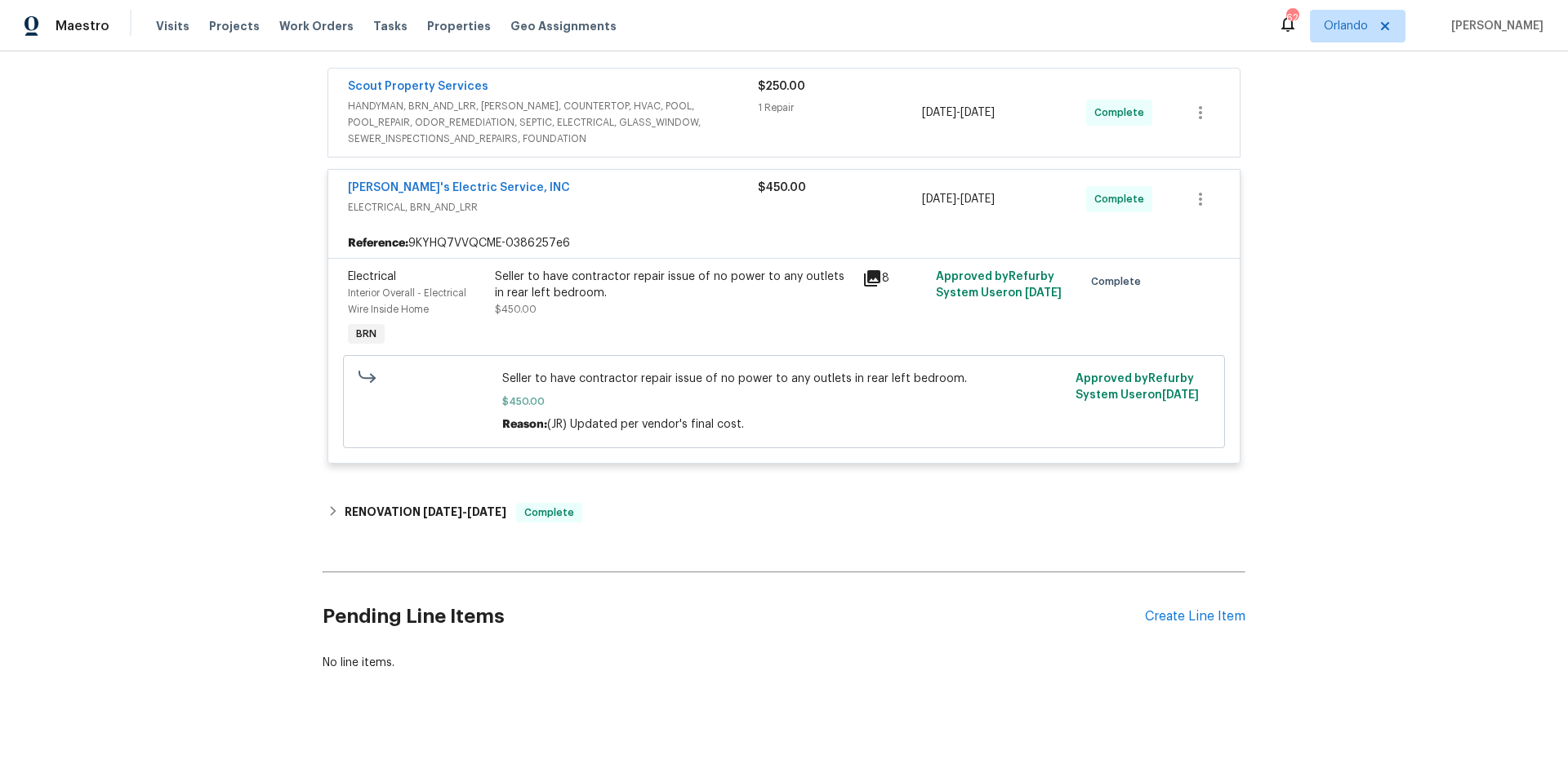
scroll to position [1111, 0]
click at [651, 503] on div "RENOVATION [DATE] - [DATE] Complete" at bounding box center [784, 512] width 913 height 20
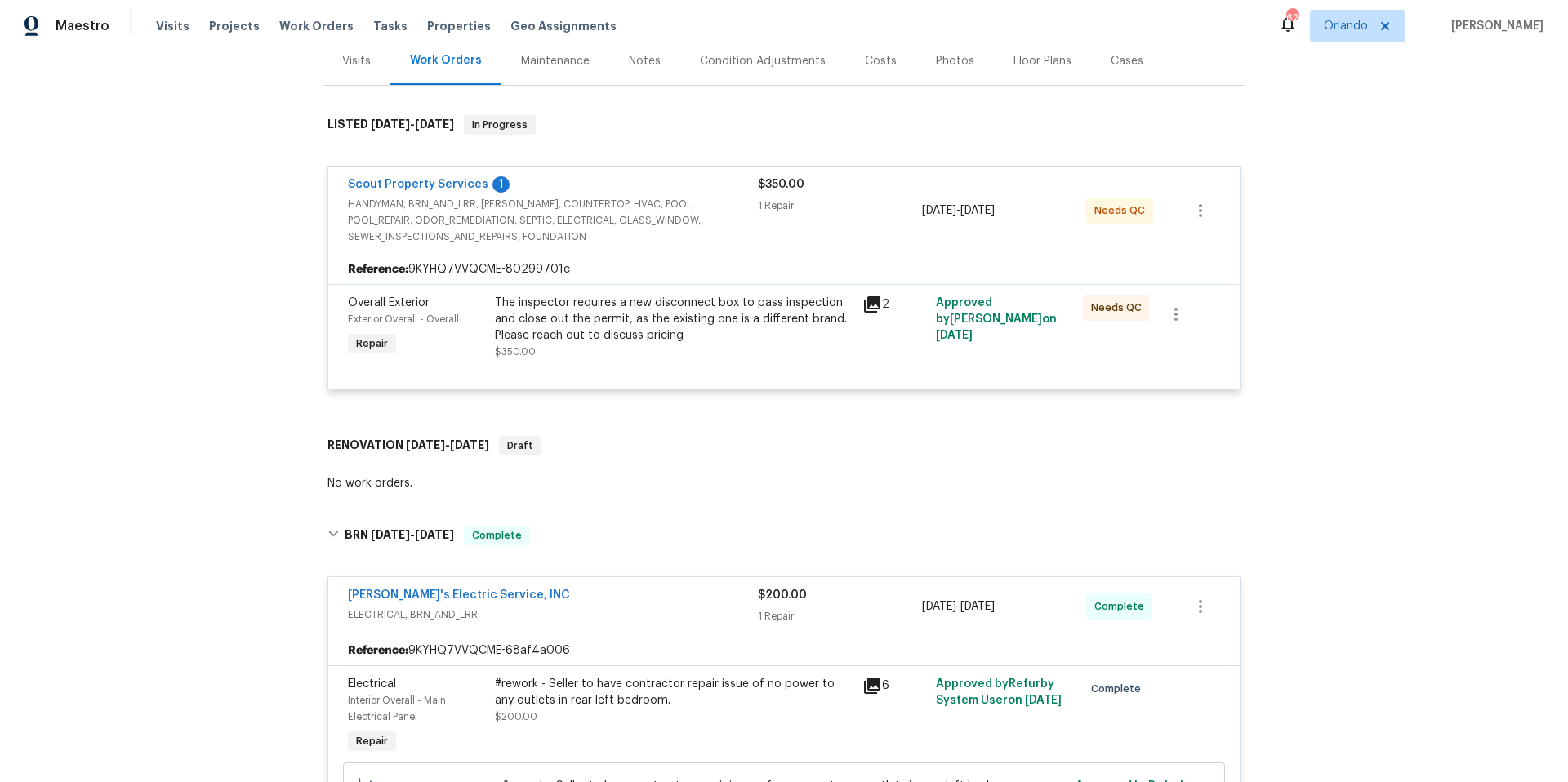
scroll to position [0, 0]
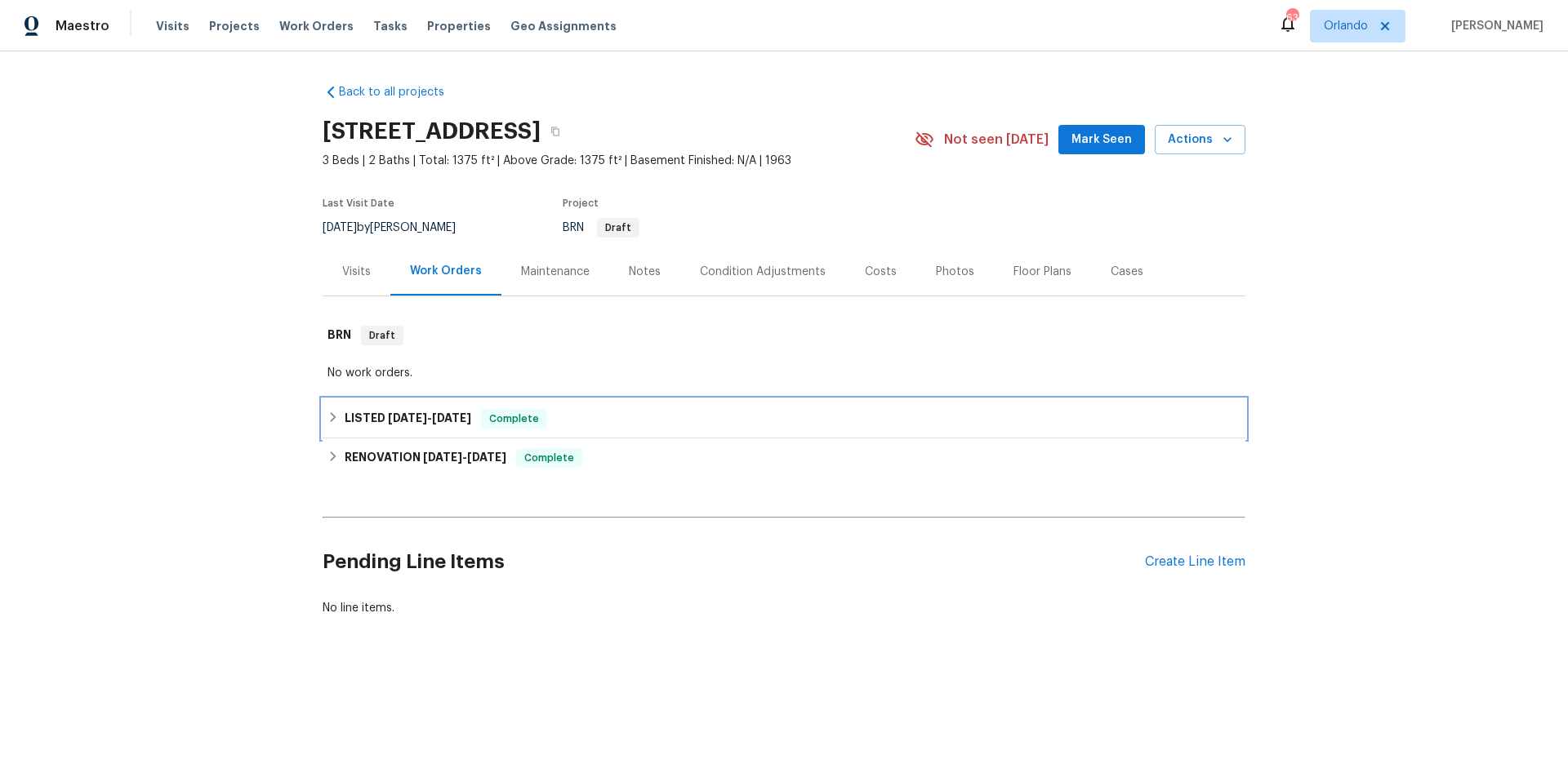
click at [636, 420] on div "LISTED 6/28/25 - 7/2/25 Complete" at bounding box center [784, 418] width 913 height 20
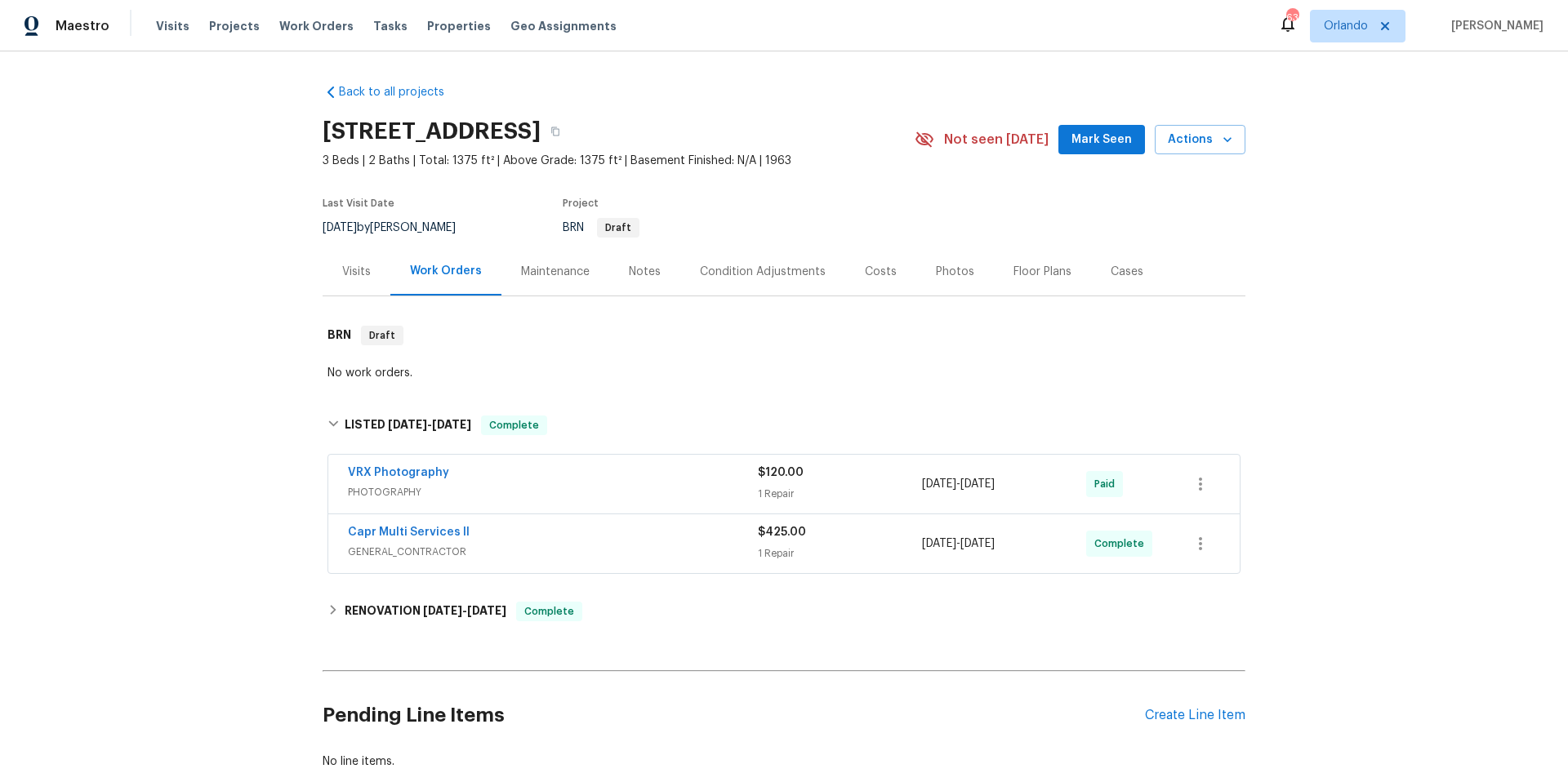
click at [633, 541] on div "Capr Multi Services ll" at bounding box center [552, 534] width 410 height 20
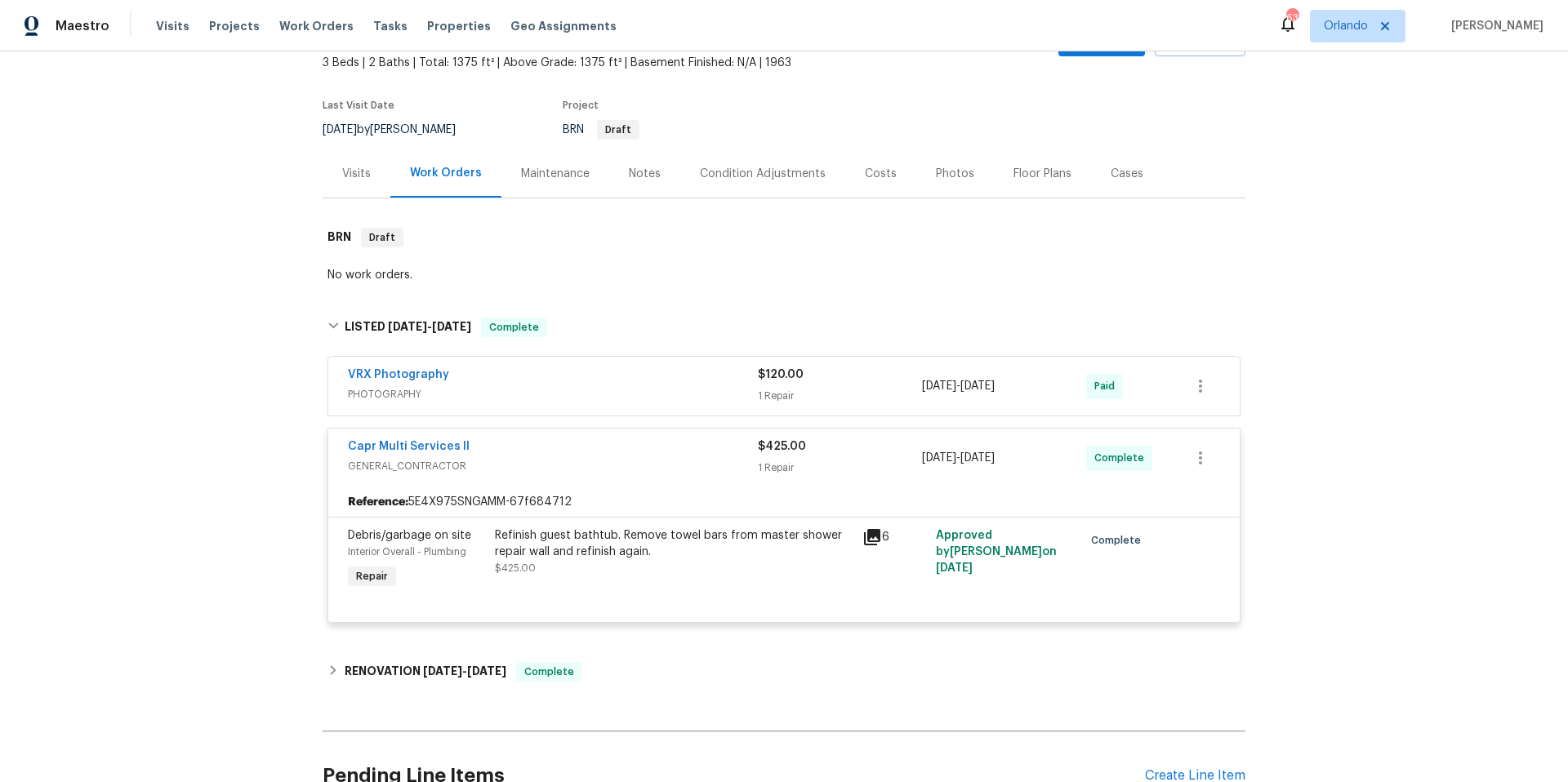
scroll to position [270, 0]
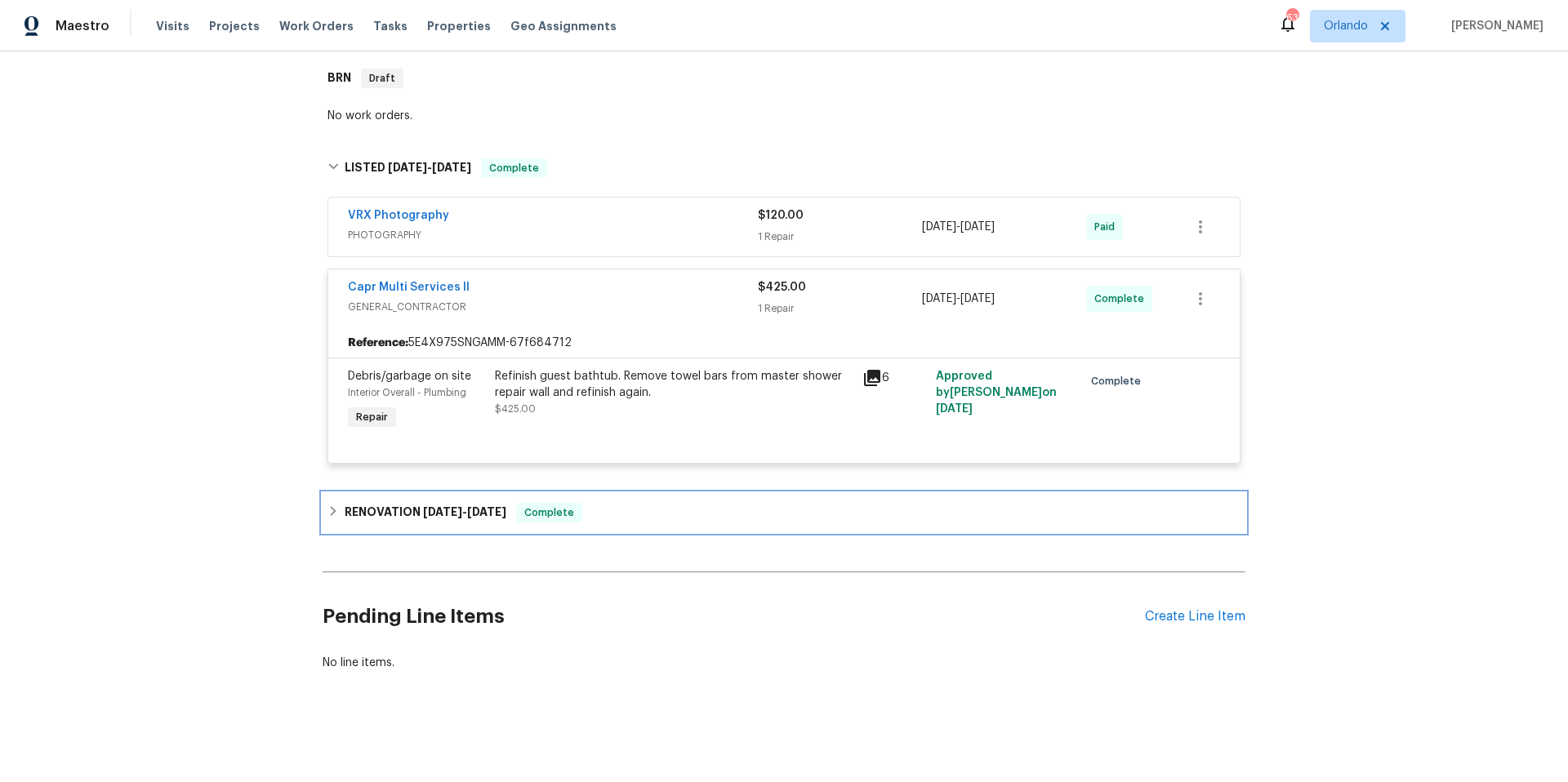
click at [634, 506] on div "RENOVATION 6/5/25 - 7/7/25 Complete" at bounding box center [784, 512] width 913 height 20
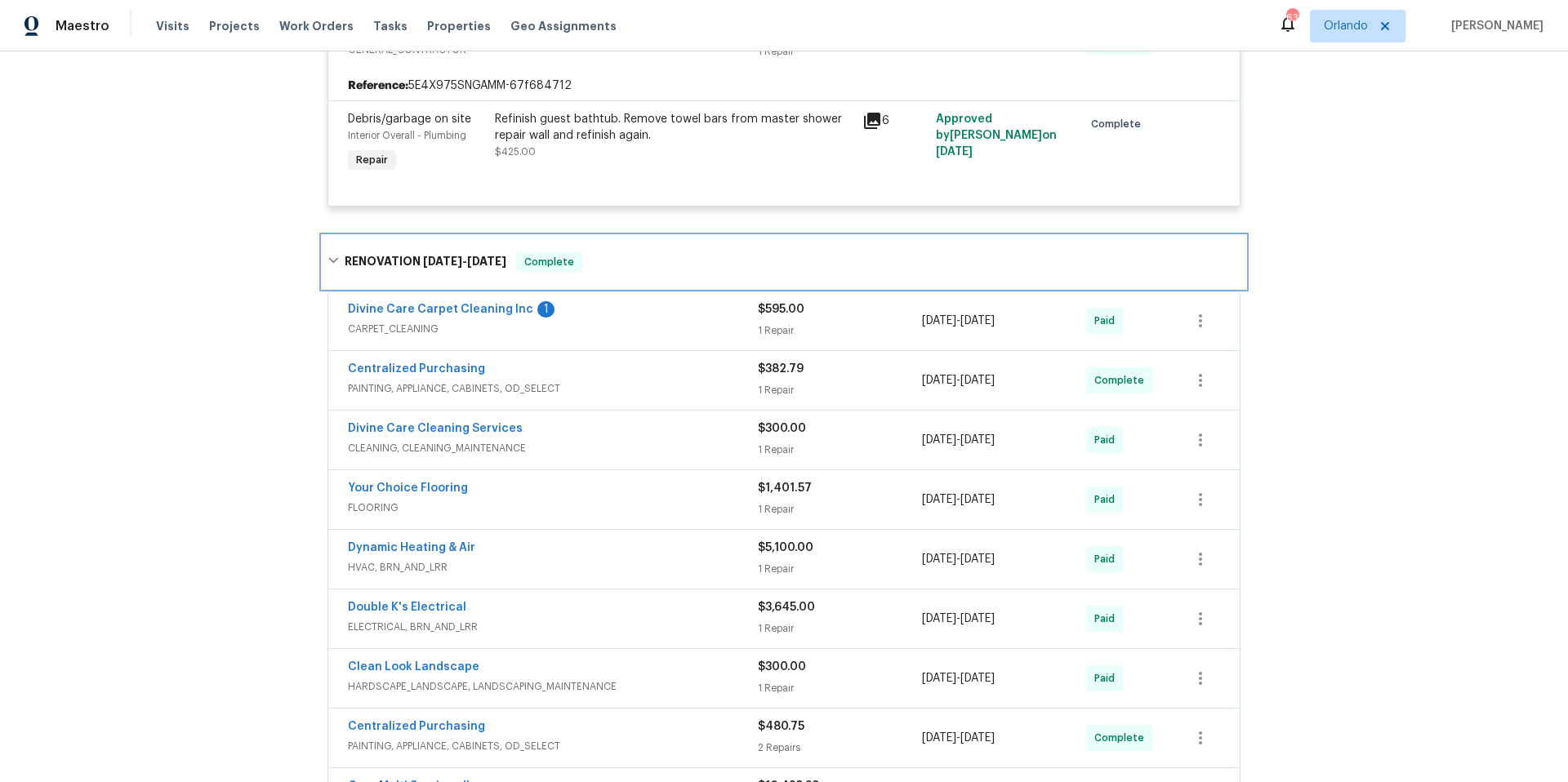
scroll to position [517, 0]
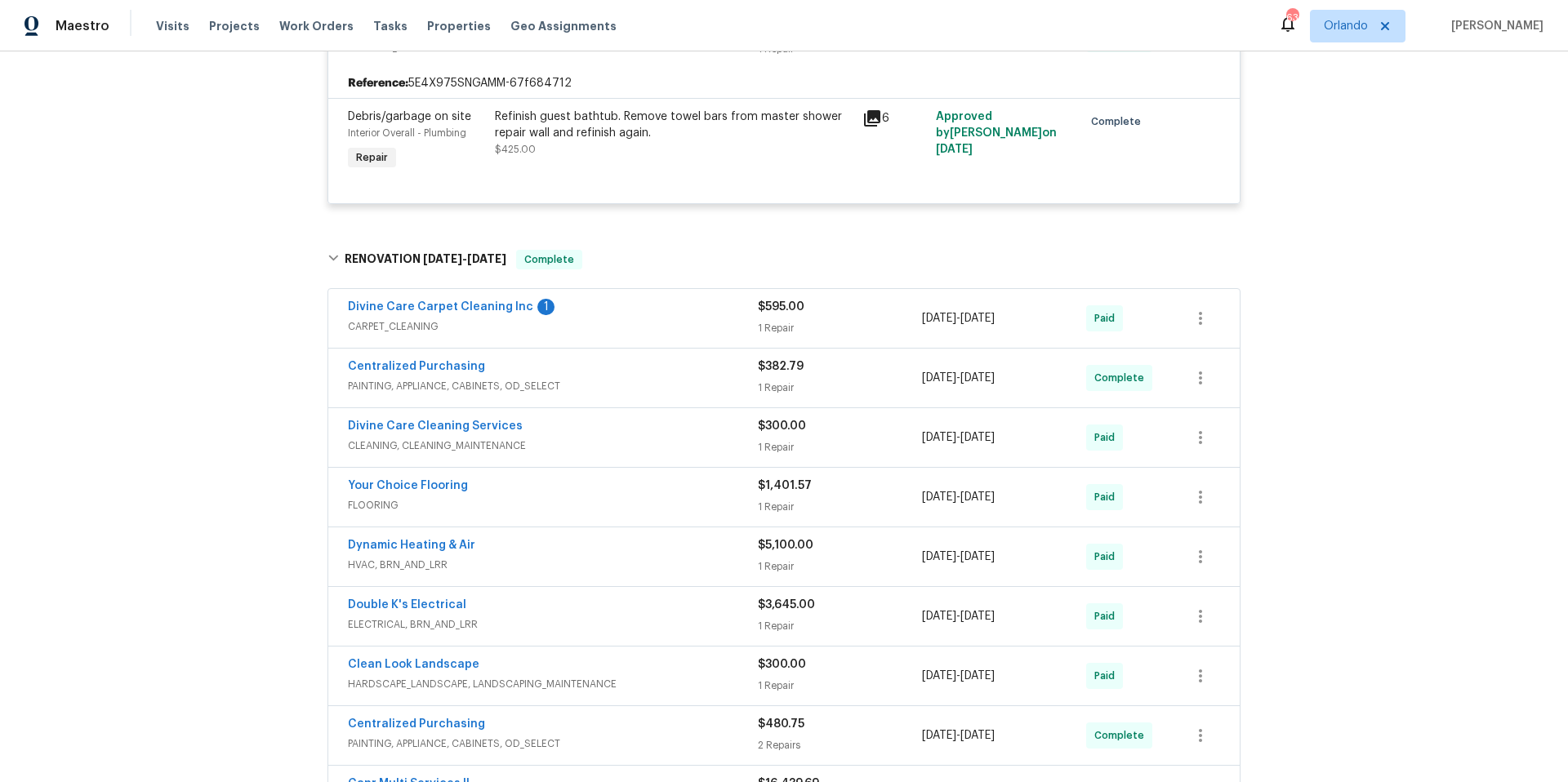
click at [478, 597] on div "Double K's Electrical" at bounding box center [552, 606] width 410 height 20
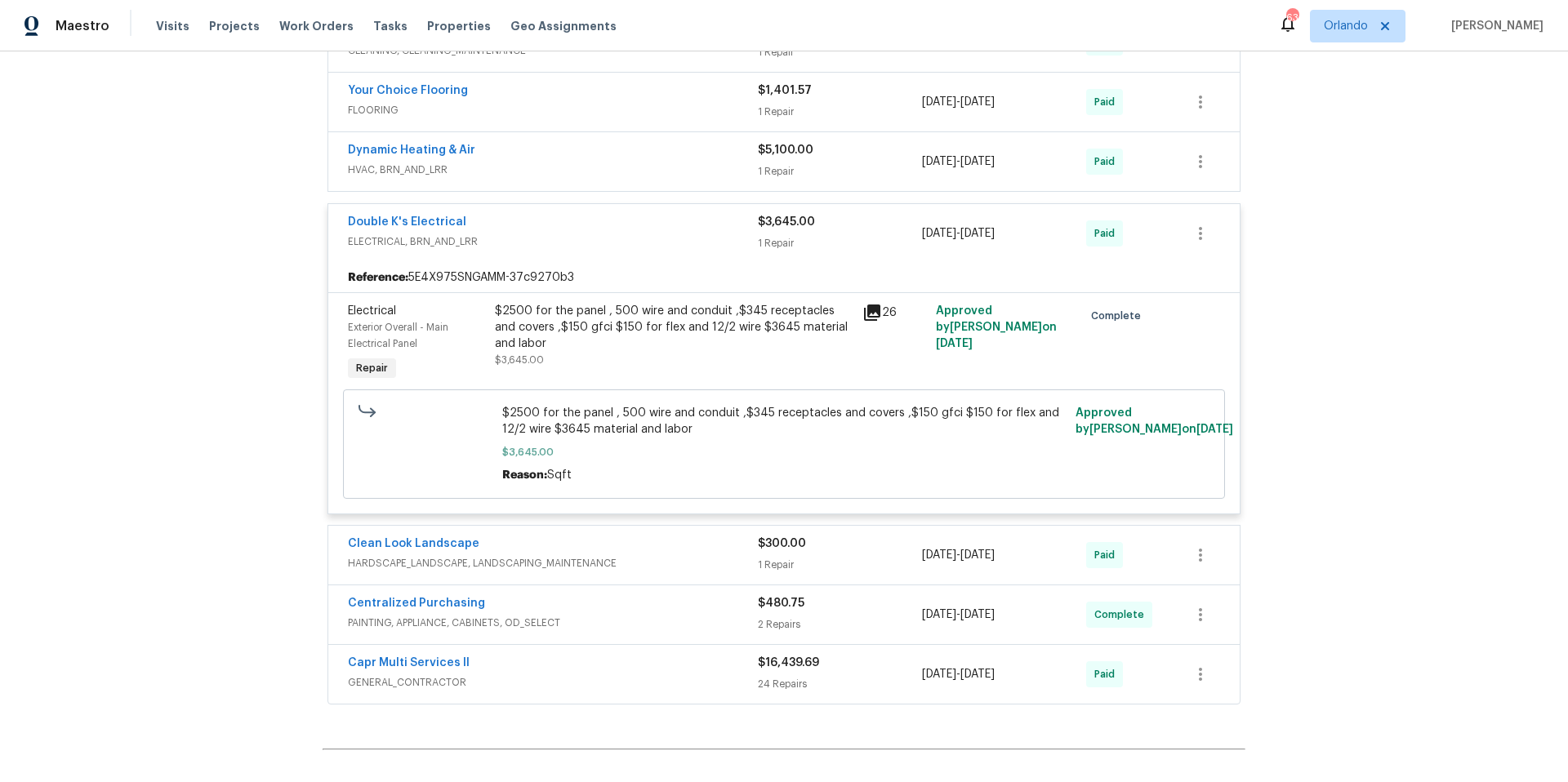
scroll to position [911, 0]
click at [655, 625] on span "PAINTING, APPLIANCE, CABINETS, OD_SELECT" at bounding box center [552, 623] width 410 height 16
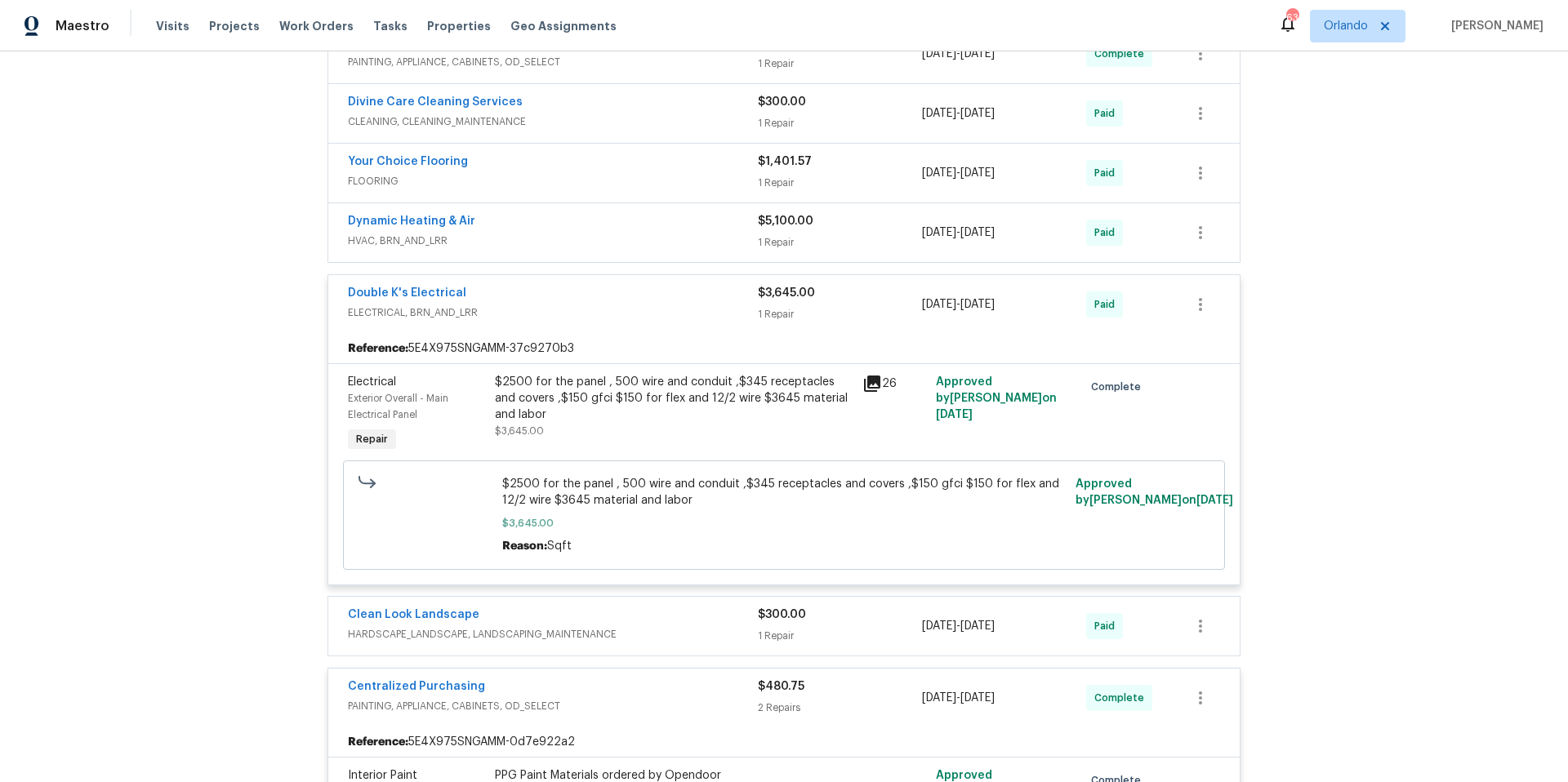
scroll to position [761, 0]
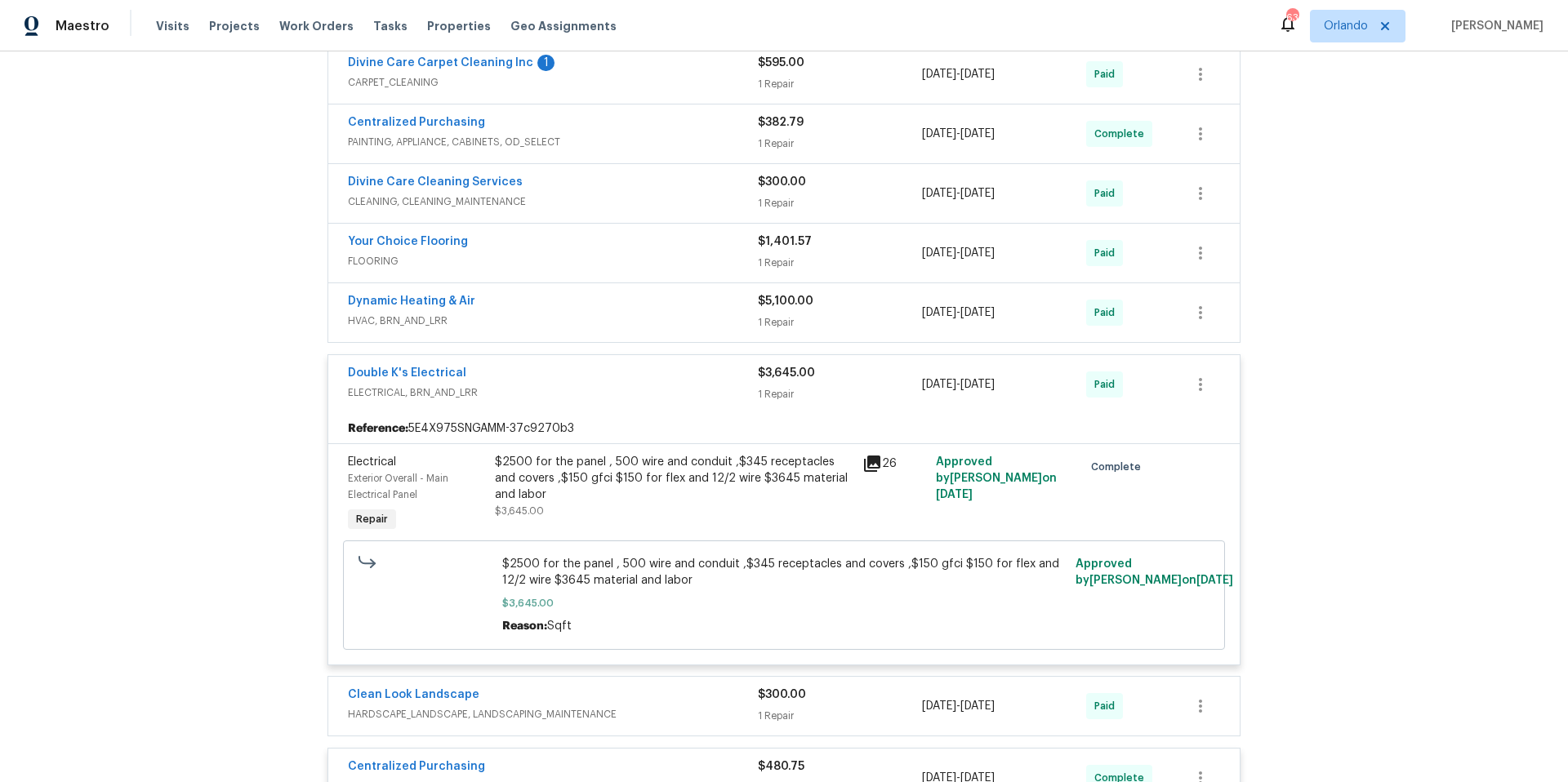
click at [671, 155] on div "Centralized Purchasing PAINTING, APPLIANCE, CABINETS, OD_SELECT $382.79 1 Repai…" at bounding box center [784, 133] width 912 height 59
click at [675, 145] on span "PAINTING, APPLIANCE, CABINETS, OD_SELECT" at bounding box center [552, 141] width 410 height 16
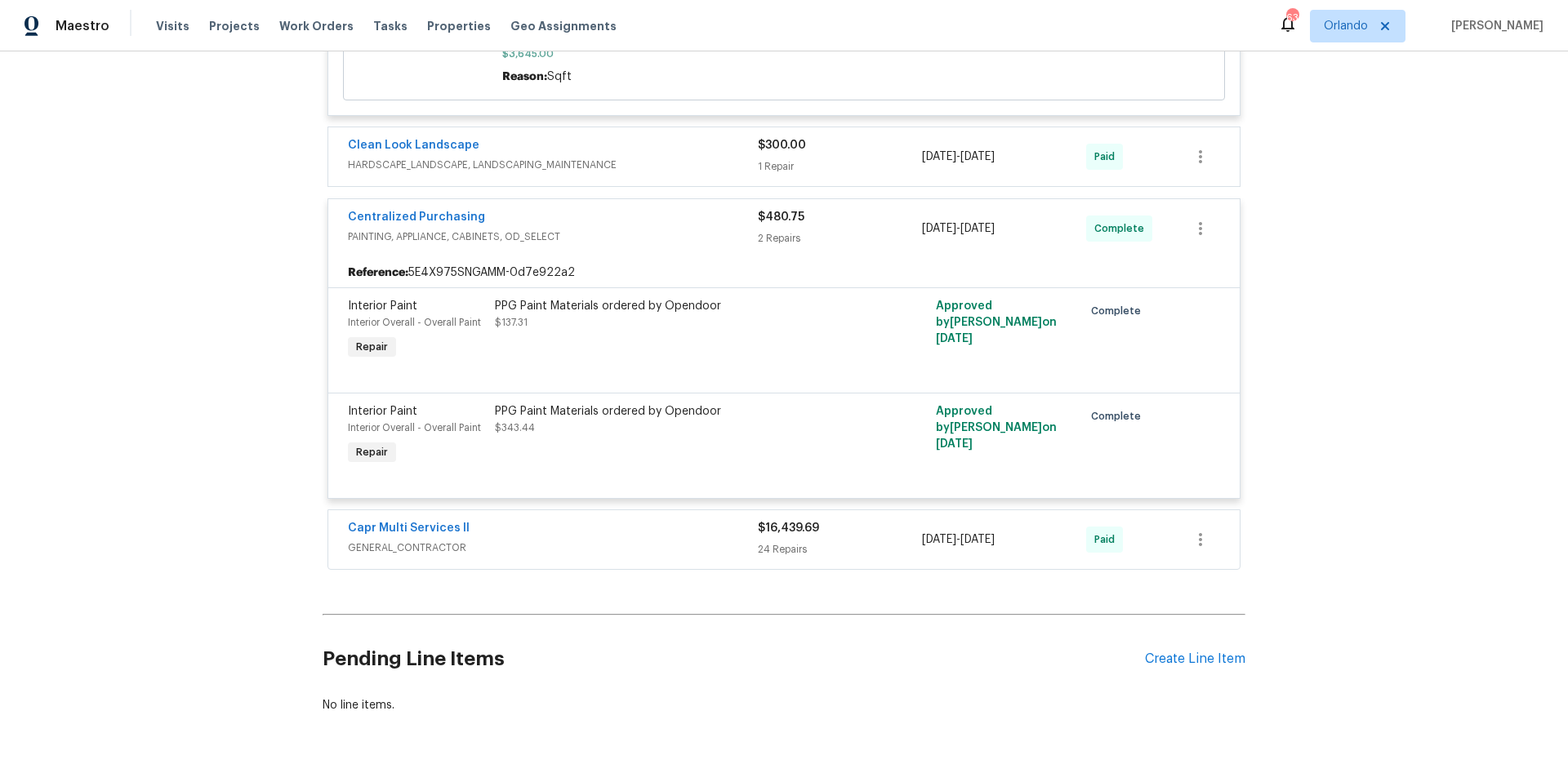
scroll to position [1524, 0]
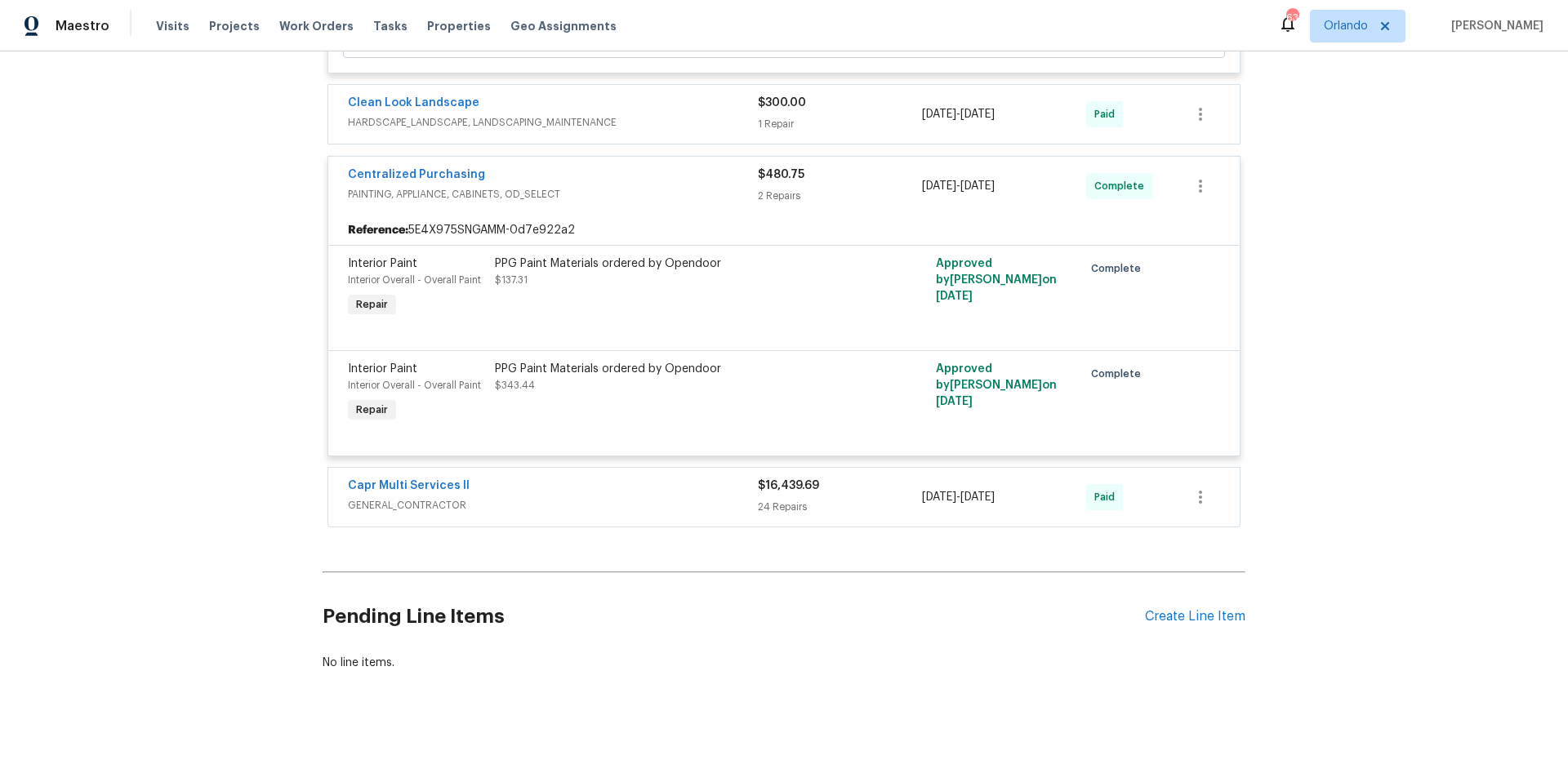
click at [569, 477] on div "Capr Multi Services ll" at bounding box center [552, 487] width 410 height 20
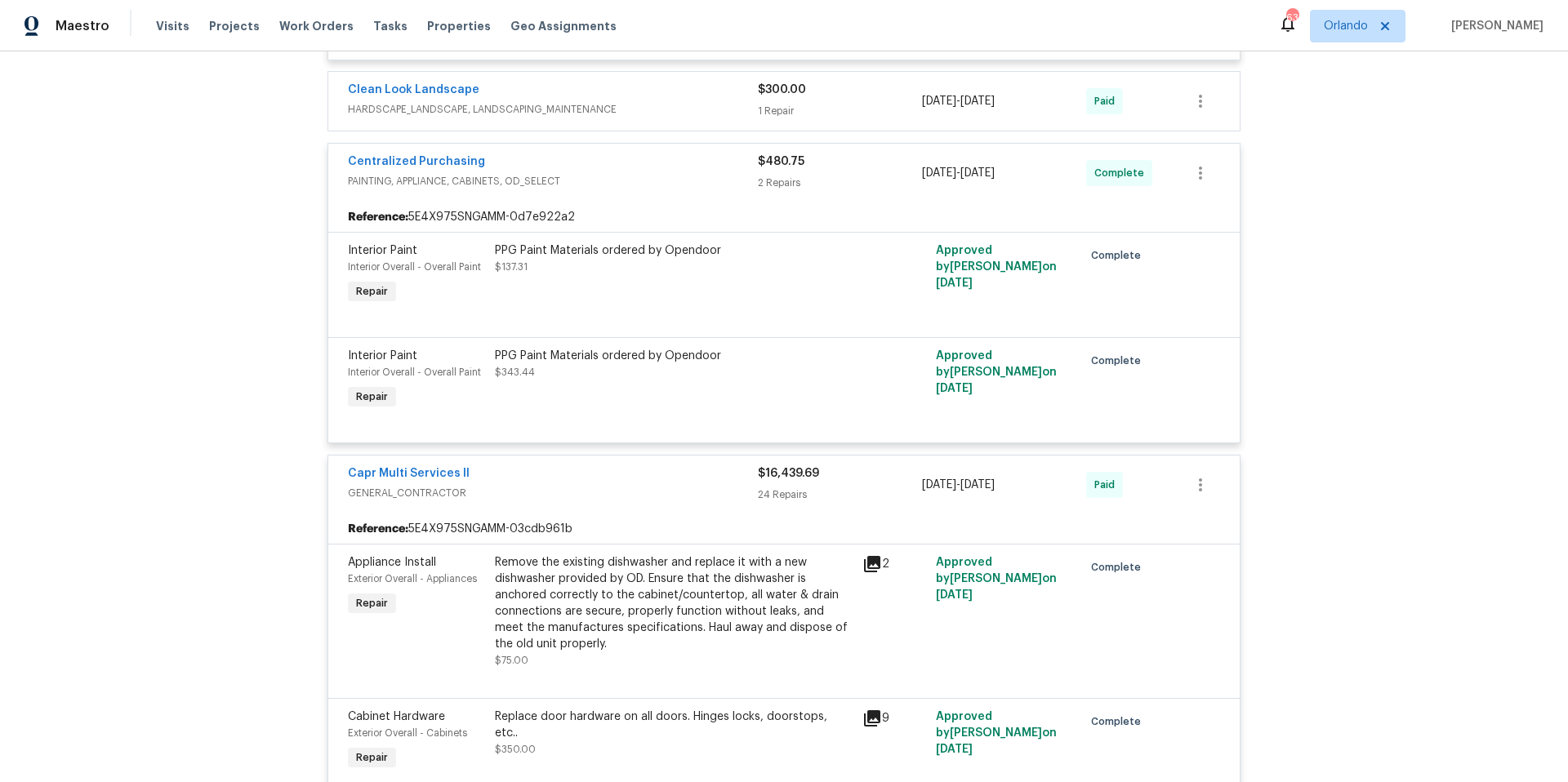
scroll to position [1551, 0]
